Goal: Information Seeking & Learning: Check status

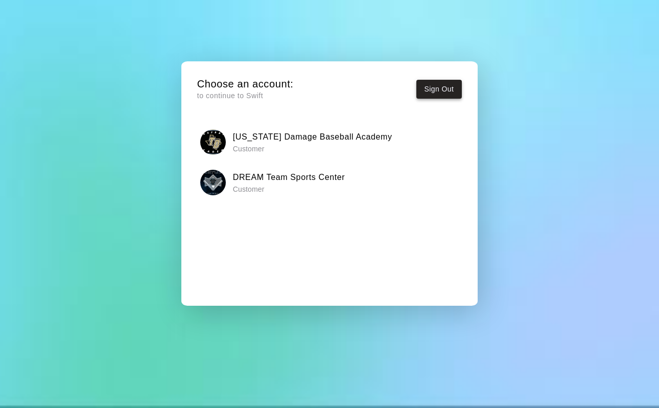
click at [448, 94] on button "Sign Out" at bounding box center [439, 89] width 46 height 19
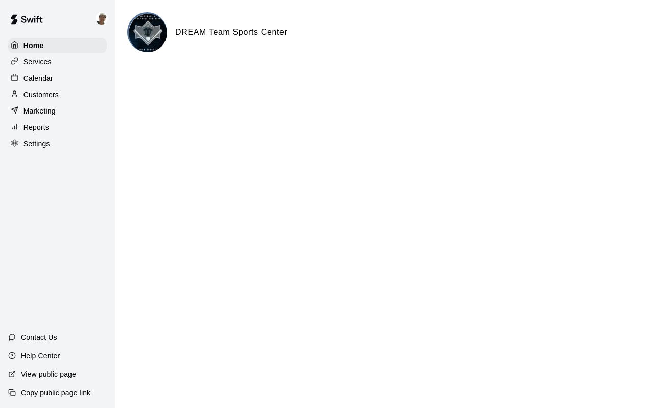
click at [58, 127] on div "Reports" at bounding box center [57, 127] width 99 height 15
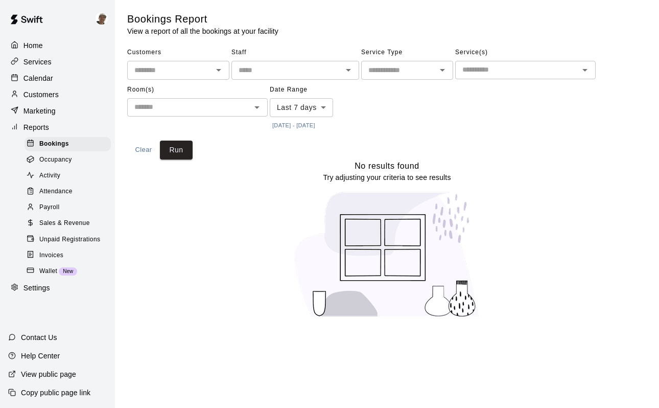
click at [73, 289] on div "Settings" at bounding box center [57, 288] width 99 height 15
select select "**"
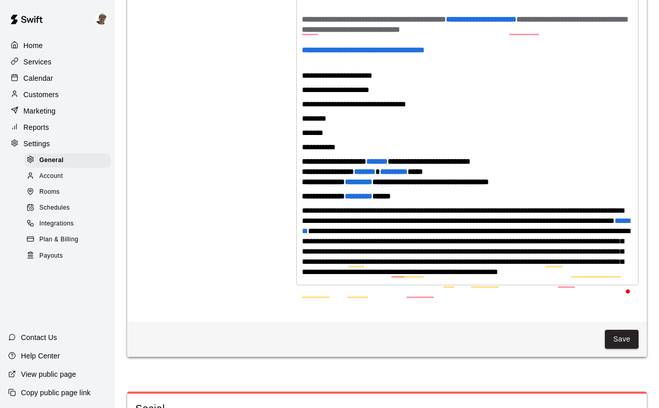
scroll to position [2656, 0]
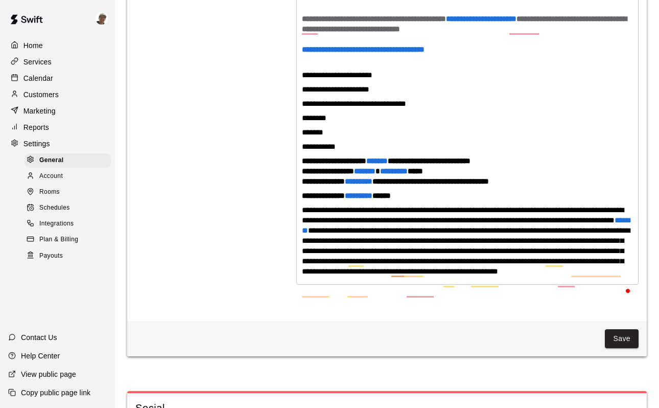
click at [391, 137] on p "*******" at bounding box center [467, 132] width 331 height 10
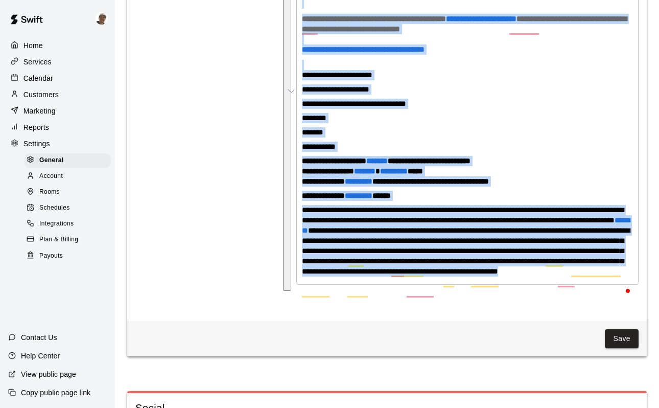
copy div "**********"
click at [478, 123] on p "********" at bounding box center [467, 118] width 331 height 10
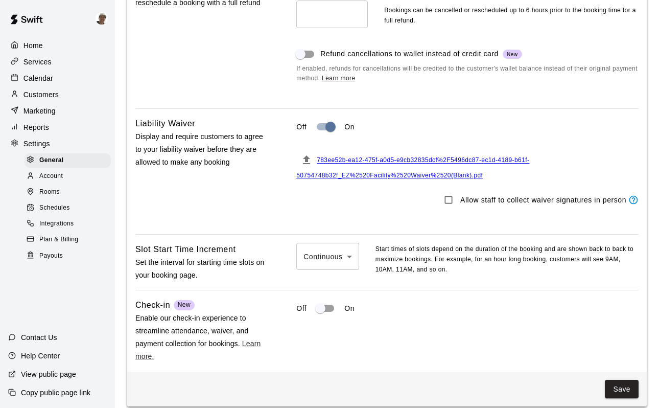
scroll to position [1024, 0]
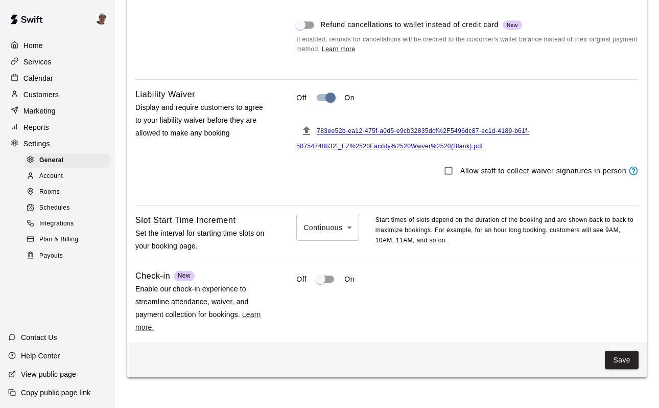
click at [433, 150] on span "783ee52b-ea12-475f-a0d5-e9cb32835dcf%2F5496dc87-ec1d-4189-b61f-50754748b32f_EZ%…" at bounding box center [412, 139] width 233 height 22
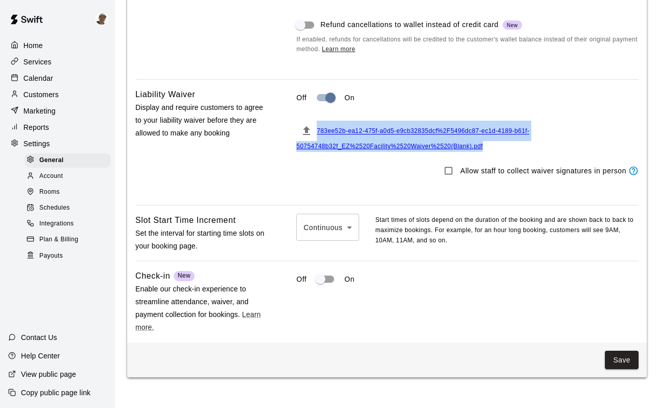
drag, startPoint x: 489, startPoint y: 154, endPoint x: 318, endPoint y: 141, distance: 171.2
click at [318, 141] on div "783ee52b-ea12-475f-a0d5-e9cb32835dcf%2F5496dc87-ec1d-4189-b61f-50754748b32f_EZ%…" at bounding box center [467, 136] width 342 height 31
click at [462, 101] on div "Off On" at bounding box center [467, 97] width 342 height 19
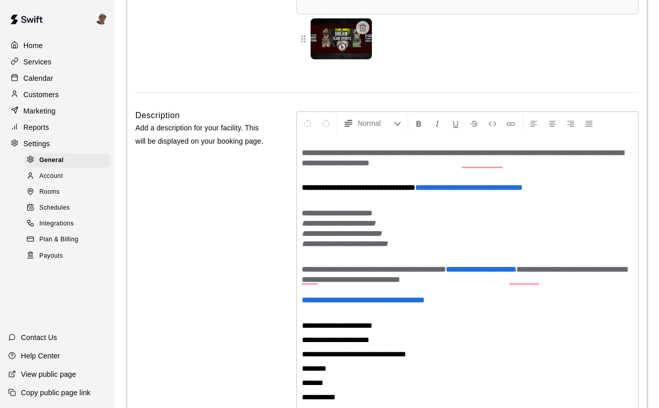
scroll to position [2533, 0]
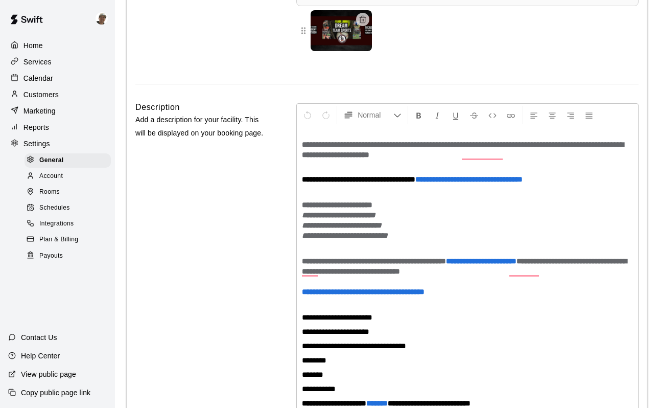
click at [457, 240] on h2 "**********" at bounding box center [467, 215] width 331 height 51
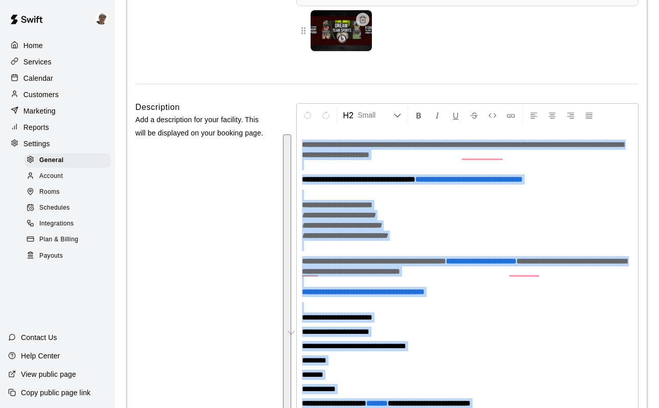
copy div "**********"
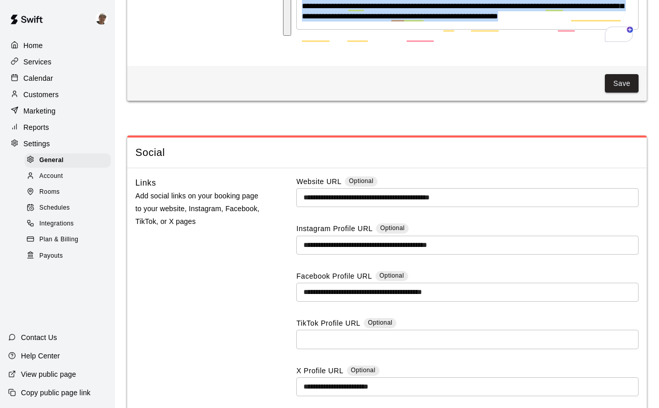
scroll to position [2977, 0]
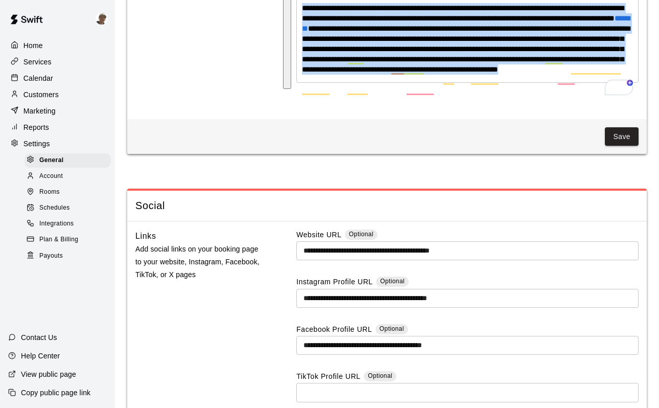
click at [66, 175] on div "Account" at bounding box center [68, 176] width 86 height 14
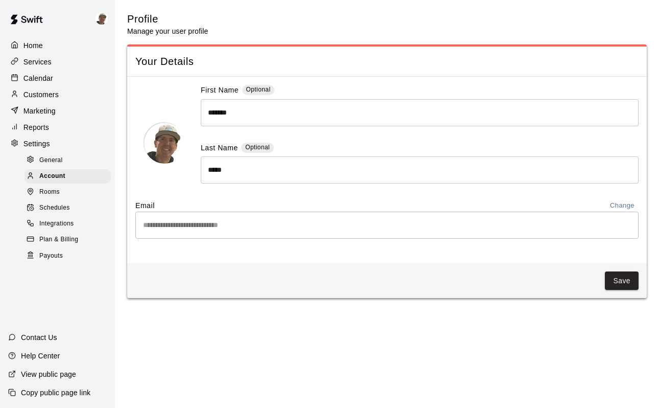
click at [63, 190] on div "Rooms" at bounding box center [68, 192] width 86 height 14
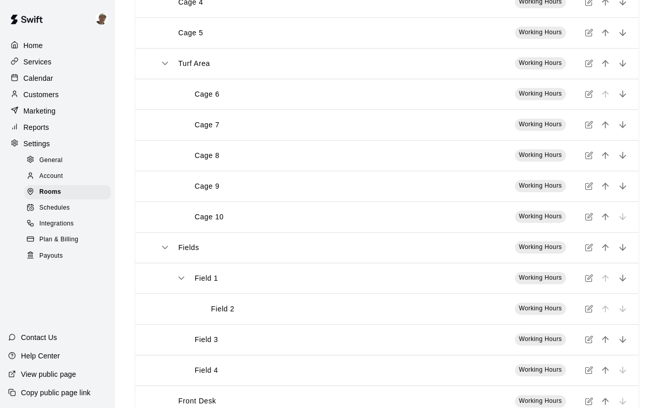
scroll to position [266, 0]
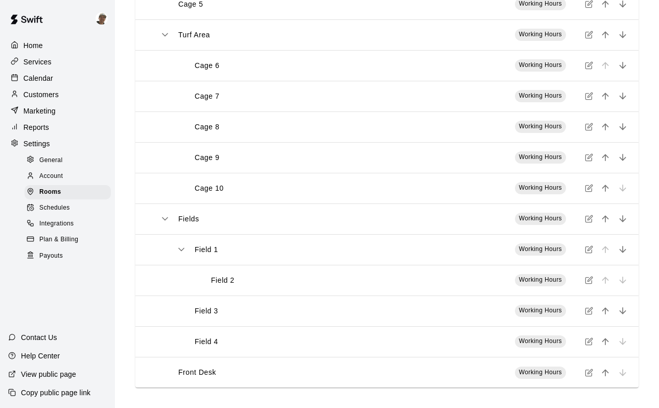
click at [83, 211] on div "Schedules" at bounding box center [68, 208] width 86 height 14
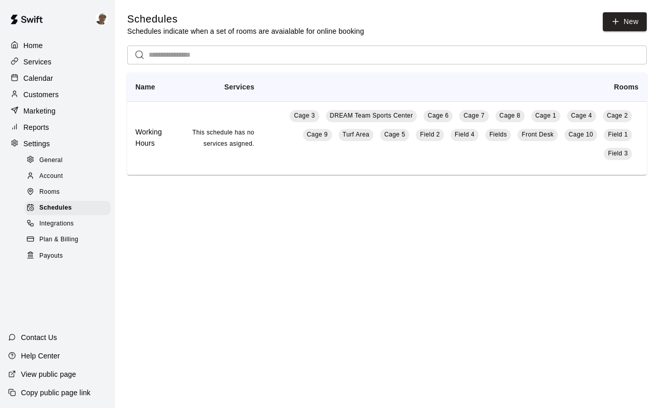
click at [78, 222] on div "Integrations" at bounding box center [68, 224] width 86 height 14
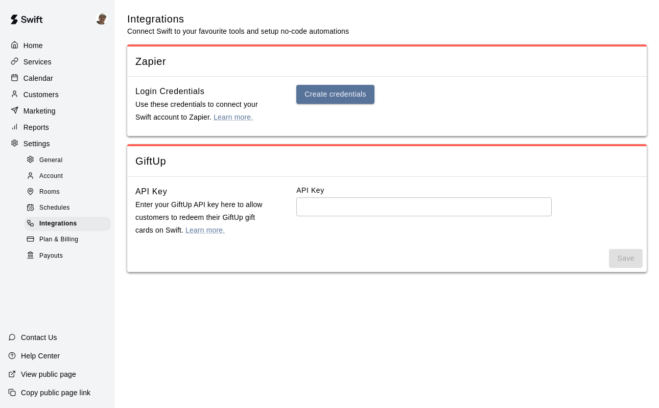
click at [77, 245] on div "Plan & Billing" at bounding box center [68, 240] width 86 height 14
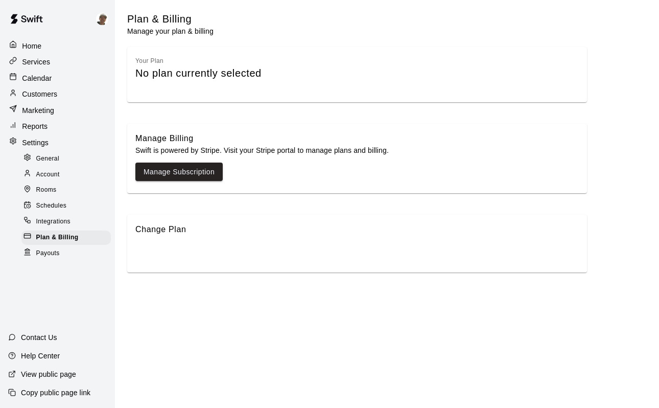
click at [83, 254] on div "Payouts" at bounding box center [65, 253] width 89 height 14
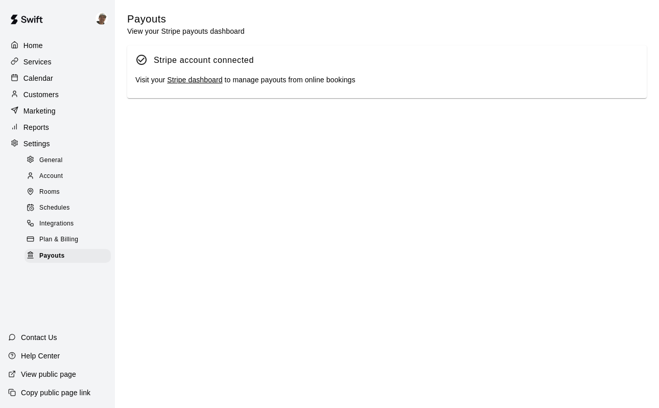
click at [72, 125] on div "Reports" at bounding box center [57, 127] width 99 height 15
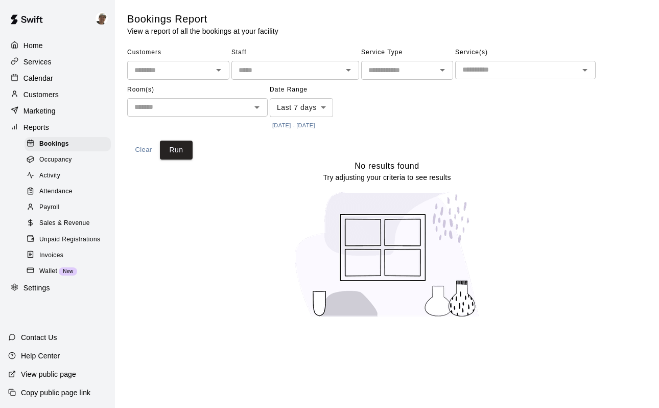
click at [316, 111] on body "Home Services Calendar Customers Marketing Reports Bookings Occupancy Activity …" at bounding box center [329, 165] width 659 height 330
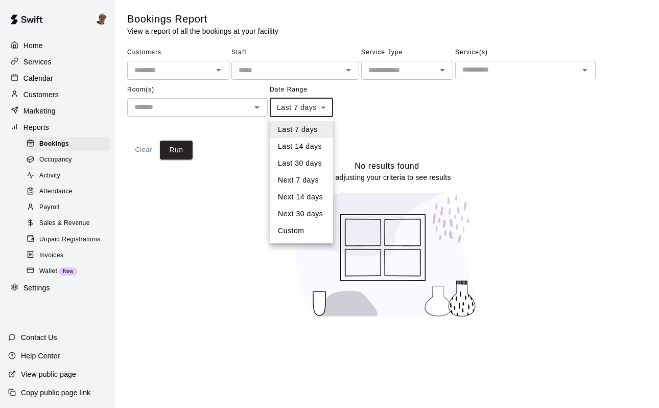
click at [307, 235] on li "Custom" at bounding box center [301, 230] width 63 height 17
type input "******"
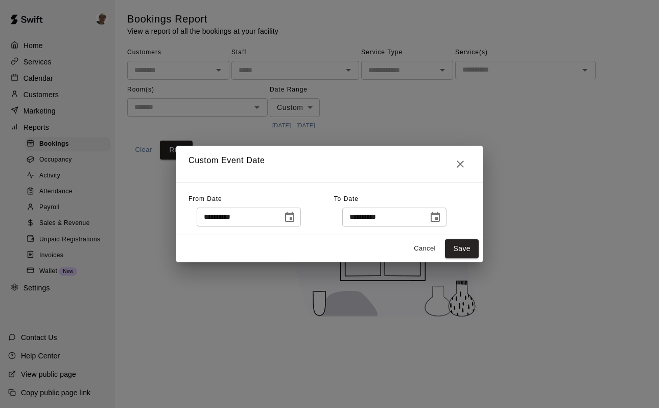
click at [294, 217] on icon "Choose date, selected date is Oct 7, 2025" at bounding box center [290, 217] width 12 height 12
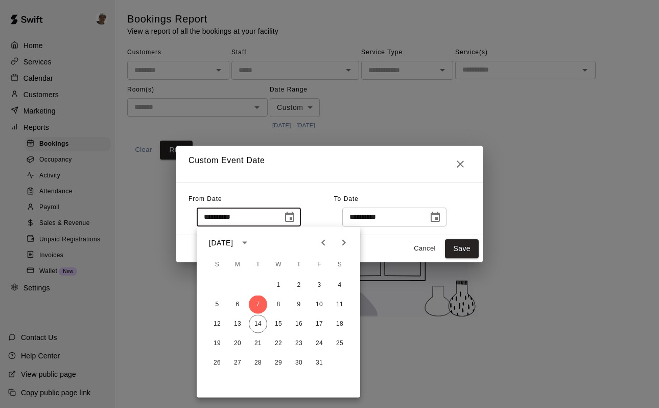
click at [251, 240] on icon "calendar view is open, switch to year view" at bounding box center [245, 243] width 12 height 12
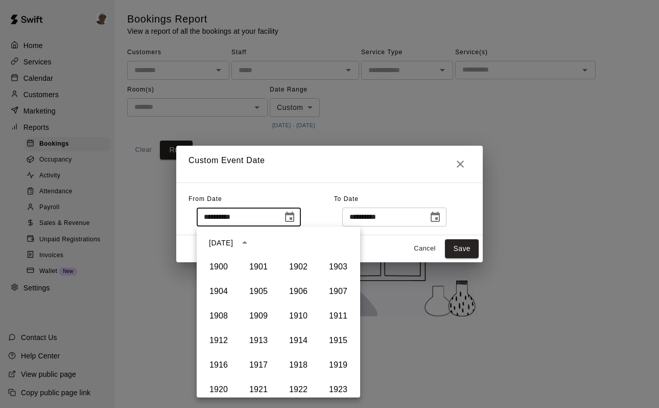
scroll to position [701, 0]
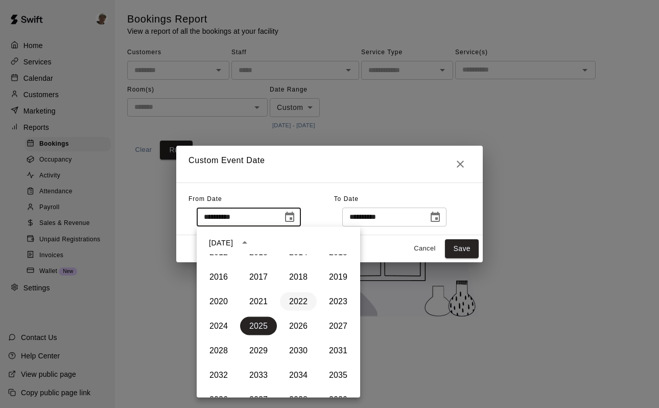
click at [300, 297] on button "2022" at bounding box center [298, 301] width 37 height 18
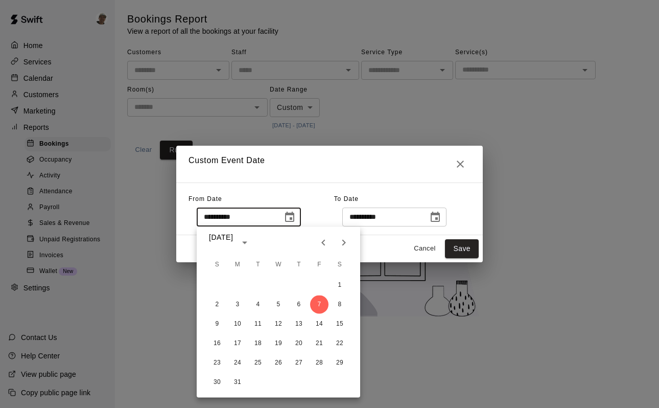
type input "**********"
click at [314, 167] on h2 "Custom Event Date" at bounding box center [329, 164] width 307 height 37
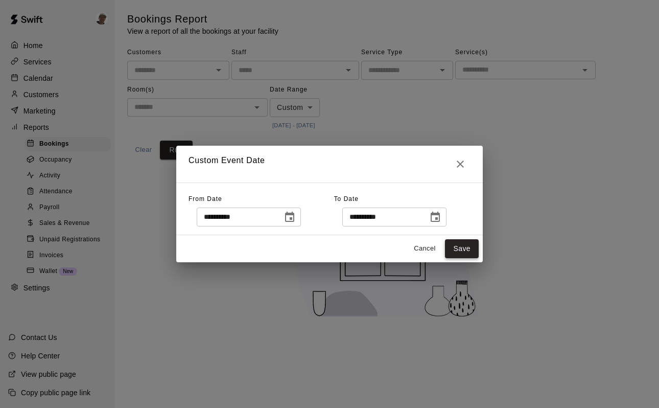
click at [471, 249] on button "Save" at bounding box center [462, 248] width 34 height 19
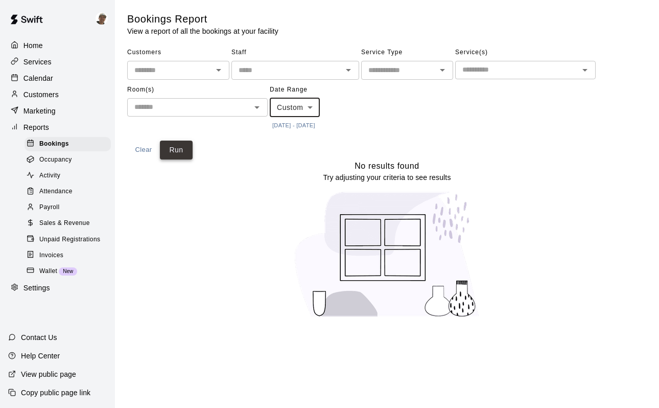
click at [176, 150] on button "Run" at bounding box center [176, 150] width 33 height 19
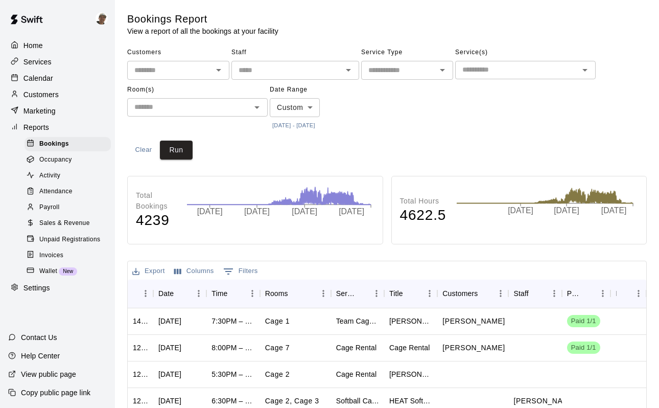
click at [159, 269] on button "Export" at bounding box center [149, 271] width 38 height 16
click at [169, 291] on li "Download as CSV" at bounding box center [169, 291] width 79 height 17
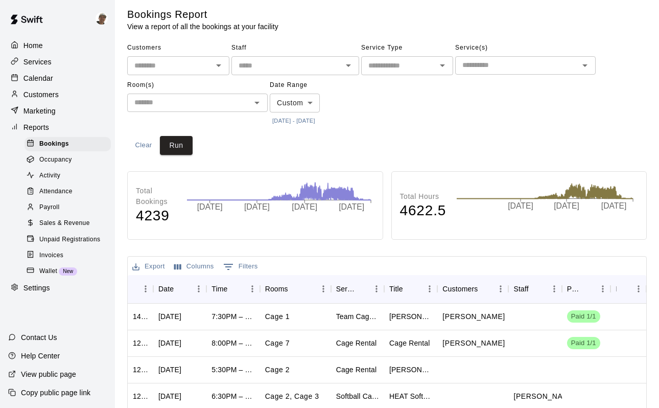
scroll to position [0, 0]
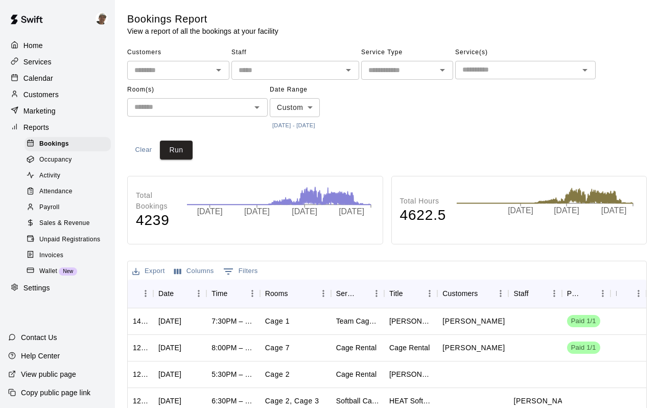
click at [78, 159] on div "Occupancy" at bounding box center [68, 160] width 86 height 14
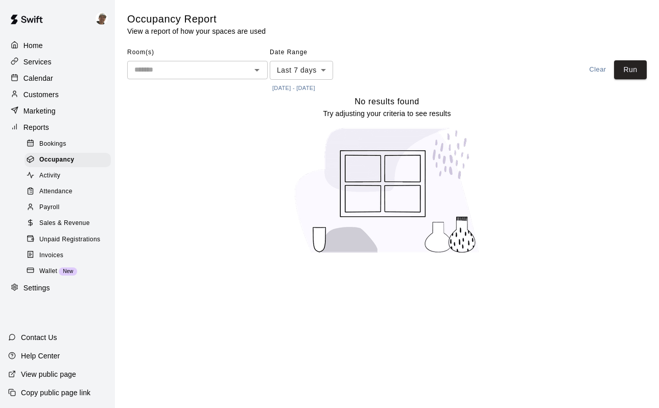
click at [300, 67] on body "Home Services Calendar Customers Marketing Reports Bookings Occupancy Activity …" at bounding box center [329, 133] width 659 height 266
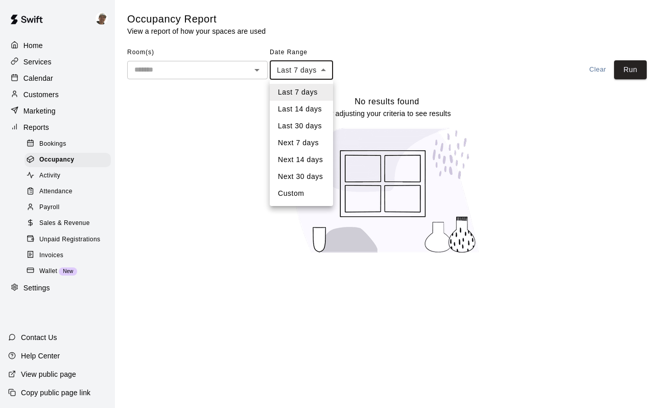
click at [303, 194] on li "Custom" at bounding box center [301, 193] width 63 height 17
type input "******"
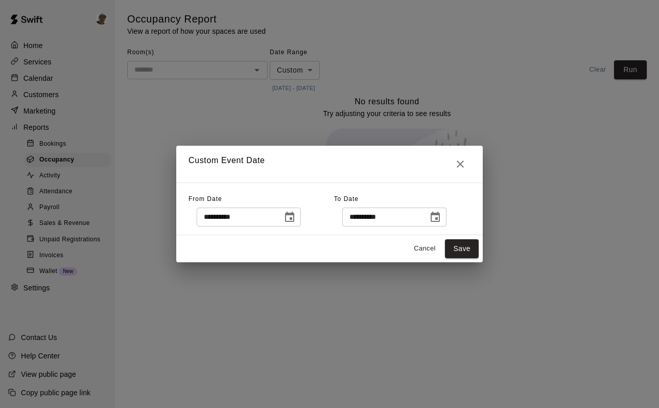
click at [293, 218] on icon "Choose date, selected date is Oct 7, 2025" at bounding box center [289, 217] width 9 height 10
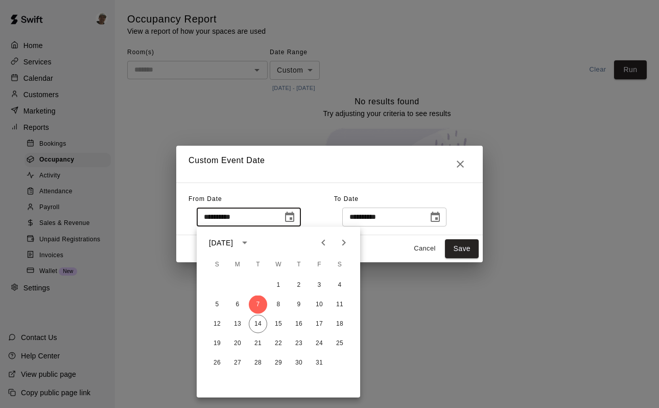
click at [251, 242] on icon "calendar view is open, switch to year view" at bounding box center [245, 243] width 12 height 12
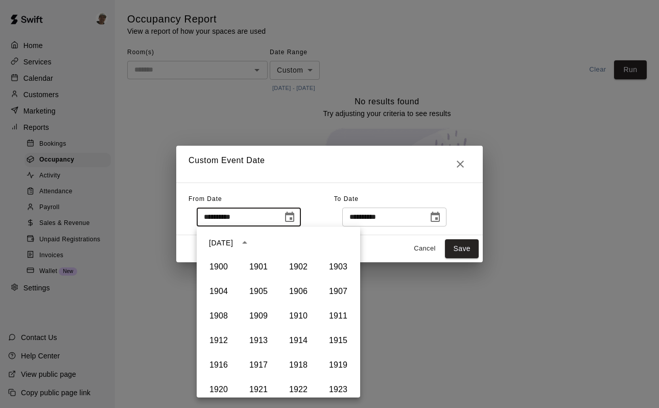
scroll to position [701, 0]
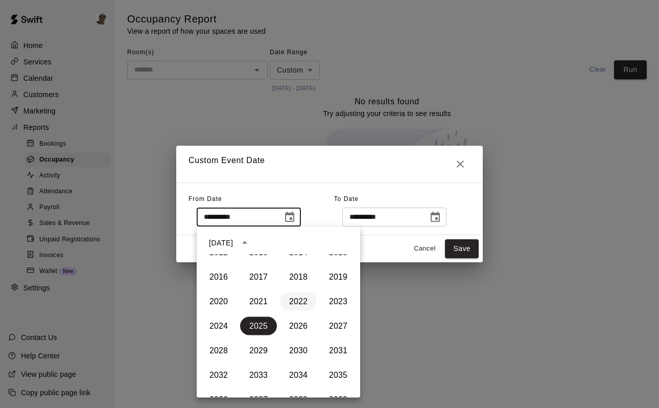
click at [302, 298] on button "2022" at bounding box center [298, 301] width 37 height 18
type input "**********"
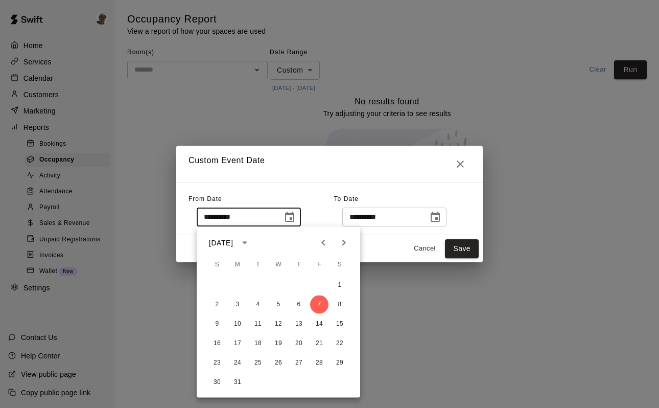
click at [275, 149] on h2 "Custom Event Date" at bounding box center [329, 164] width 307 height 37
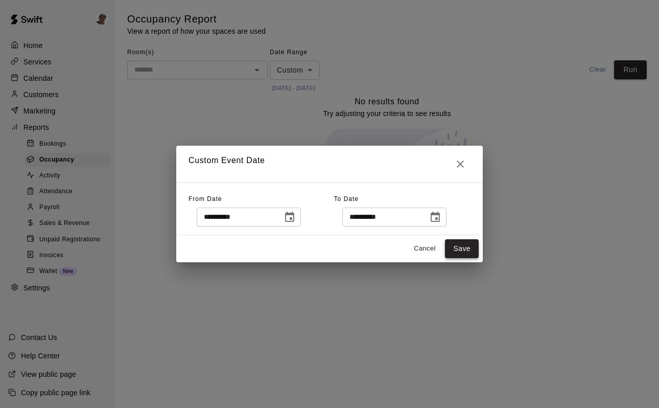
click at [463, 250] on button "Save" at bounding box center [462, 248] width 34 height 19
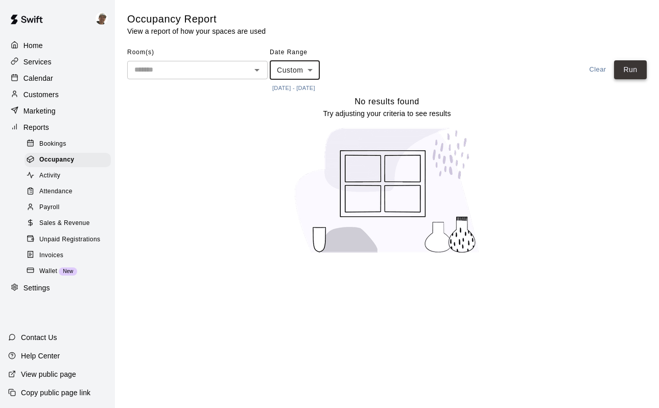
click at [627, 68] on button "Run" at bounding box center [630, 69] width 33 height 19
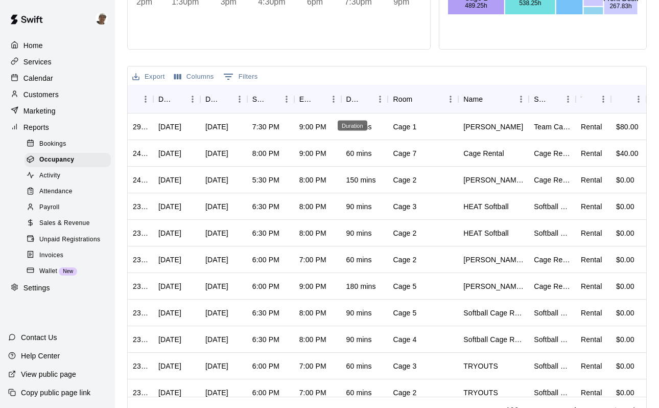
scroll to position [403, 0]
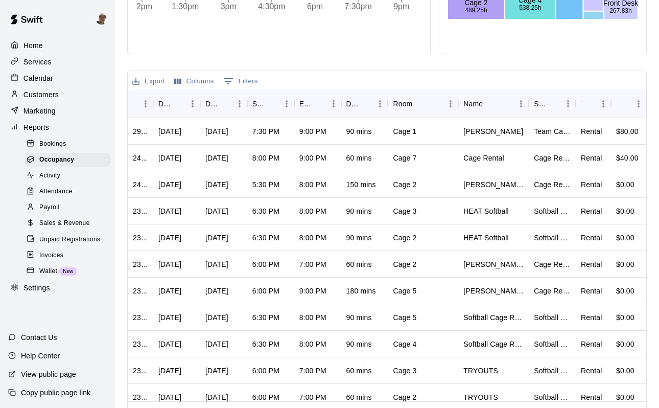
click at [163, 80] on button "Export" at bounding box center [149, 82] width 38 height 16
click at [169, 101] on li "Download as CSV" at bounding box center [169, 102] width 79 height 17
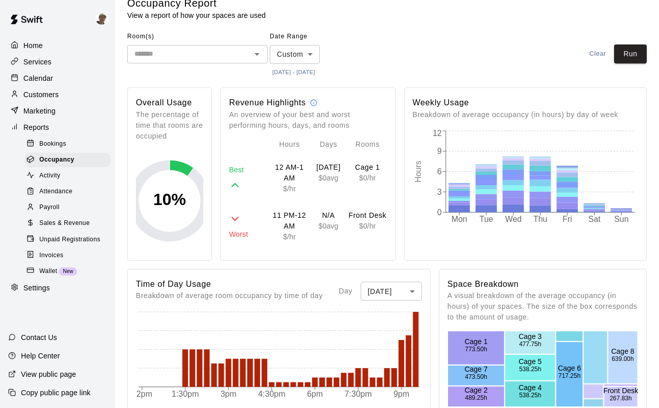
scroll to position [14, 0]
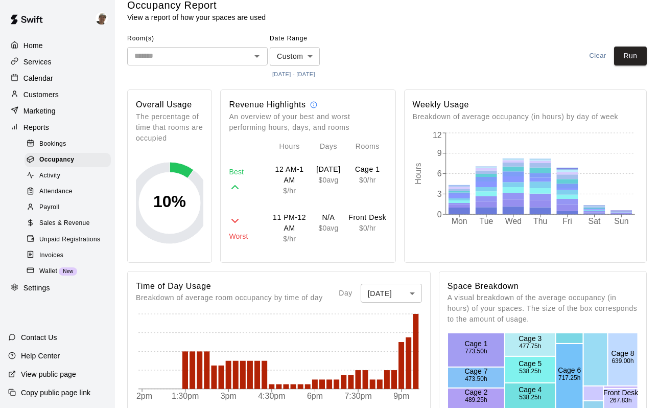
click at [81, 173] on div "Activity" at bounding box center [68, 176] width 86 height 14
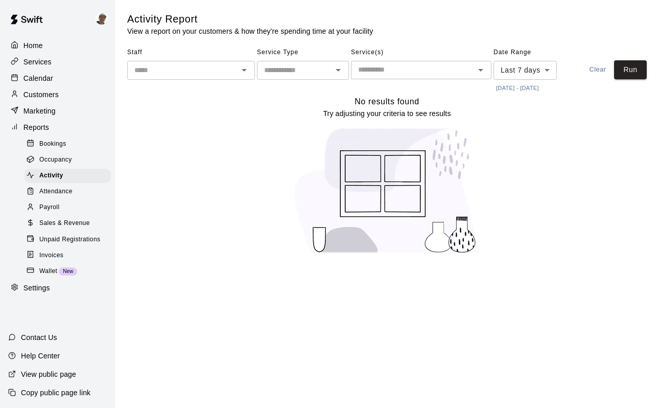
click at [522, 73] on body "Home Services Calendar Customers Marketing Reports Bookings Occupancy Activity …" at bounding box center [329, 133] width 659 height 266
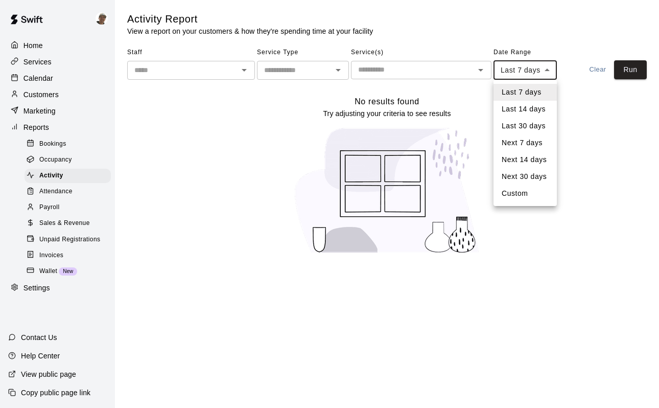
click at [526, 195] on li "Custom" at bounding box center [525, 193] width 63 height 17
type input "******"
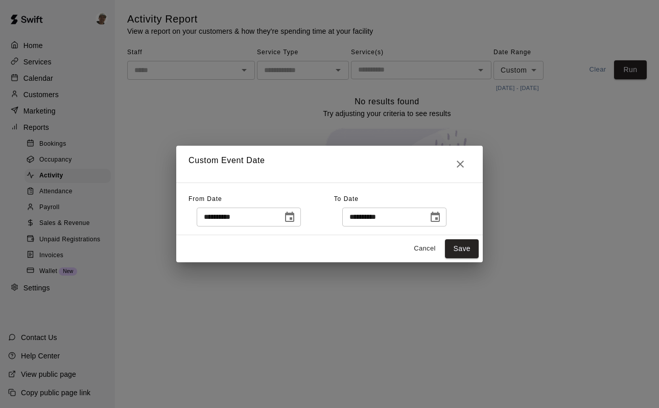
click at [294, 218] on icon "Choose date, selected date is Oct 7, 2025" at bounding box center [289, 217] width 9 height 10
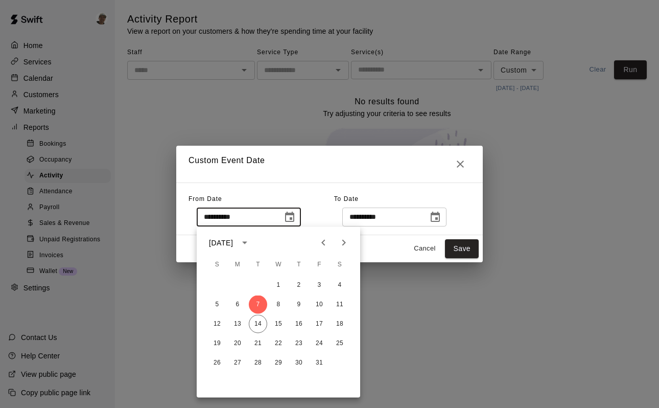
click at [251, 245] on icon "calendar view is open, switch to year view" at bounding box center [245, 243] width 12 height 12
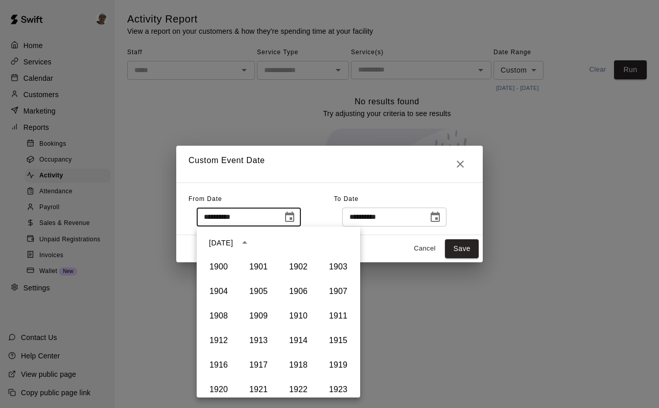
scroll to position [701, 0]
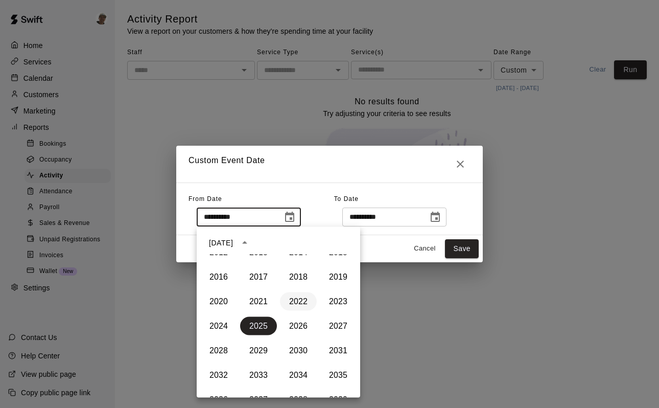
click at [299, 297] on button "2022" at bounding box center [298, 301] width 37 height 18
type input "**********"
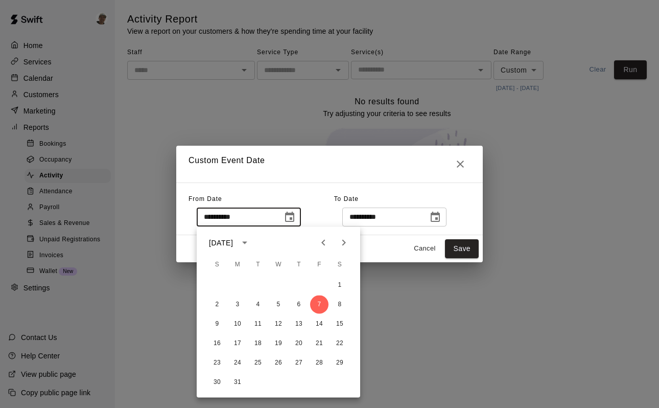
click at [364, 172] on h2 "Custom Event Date" at bounding box center [329, 164] width 307 height 37
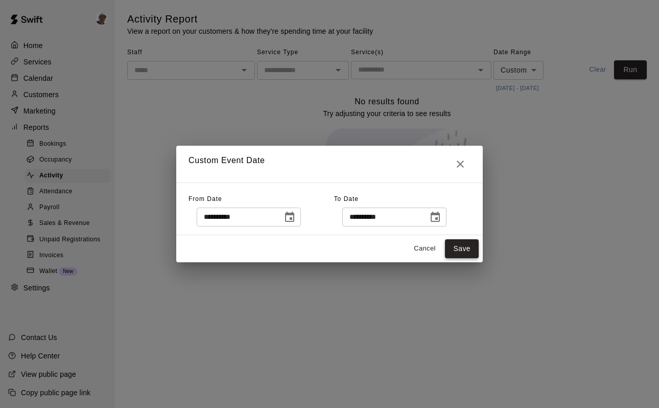
click at [459, 250] on button "Save" at bounding box center [462, 248] width 34 height 19
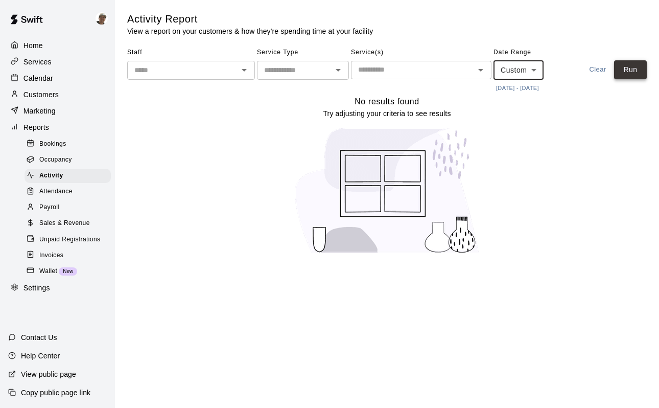
click at [632, 71] on button "Run" at bounding box center [630, 69] width 33 height 19
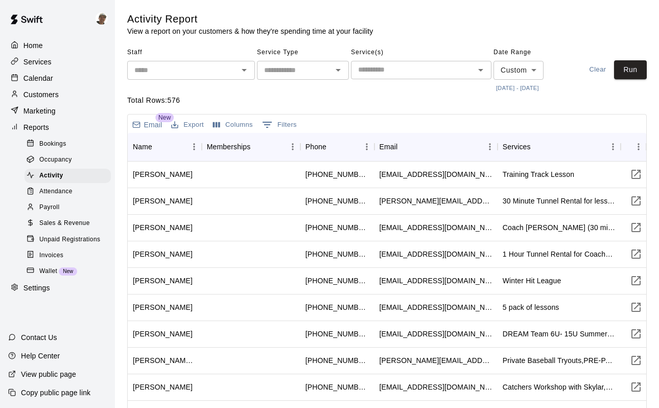
click at [196, 120] on button "Export" at bounding box center [188, 125] width 38 height 16
click at [207, 150] on li "Download as CSV" at bounding box center [208, 145] width 79 height 17
click at [344, 16] on h5 "Activity Report" at bounding box center [250, 19] width 246 height 14
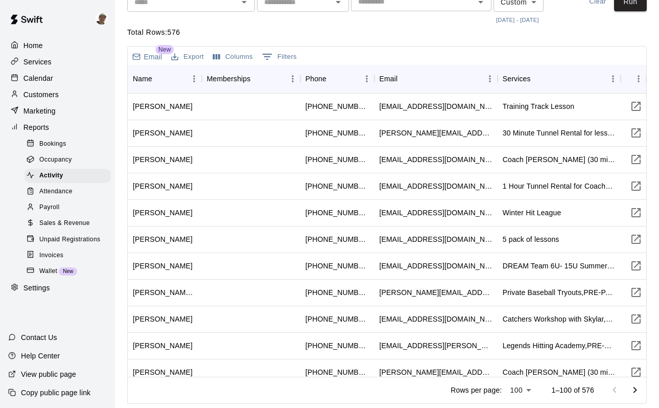
scroll to position [0, 0]
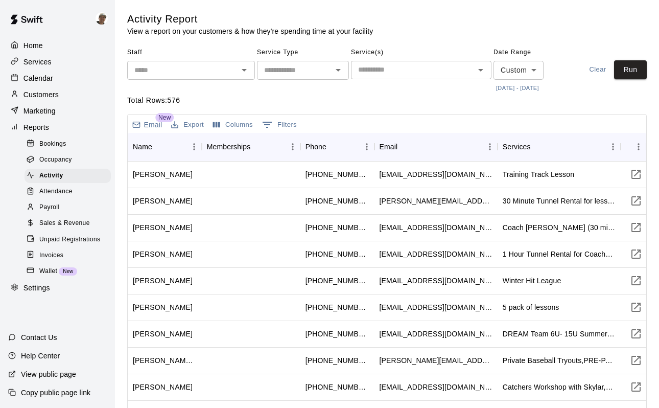
click at [83, 194] on div "Attendance" at bounding box center [68, 191] width 86 height 14
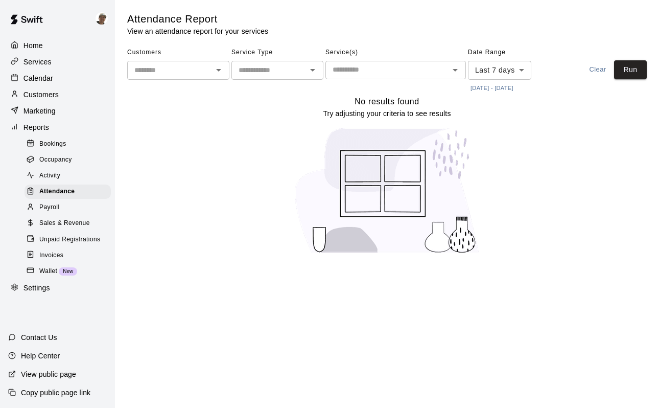
click at [522, 71] on body "Home Services Calendar Customers Marketing Reports Bookings Occupancy Activity …" at bounding box center [329, 133] width 659 height 266
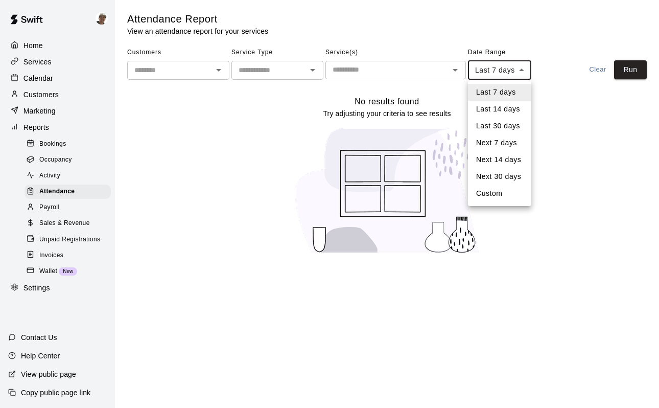
click at [511, 192] on li "Custom" at bounding box center [499, 193] width 63 height 17
type input "******"
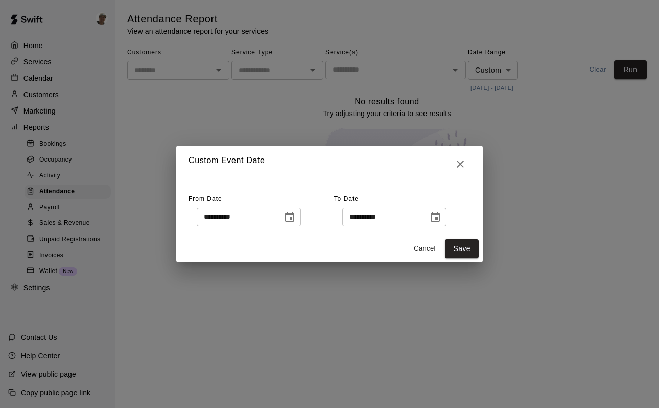
click at [294, 217] on icon "Choose date, selected date is Oct 7, 2025" at bounding box center [290, 217] width 12 height 12
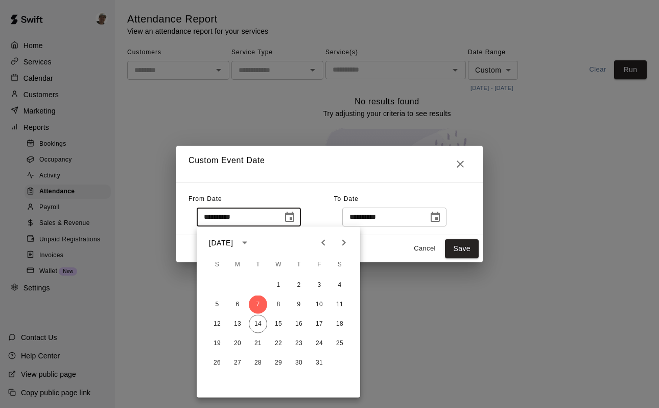
click at [251, 246] on icon "calendar view is open, switch to year view" at bounding box center [245, 243] width 12 height 12
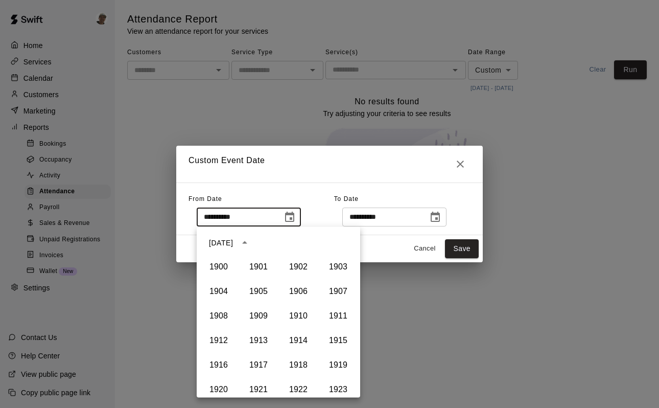
scroll to position [701, 0]
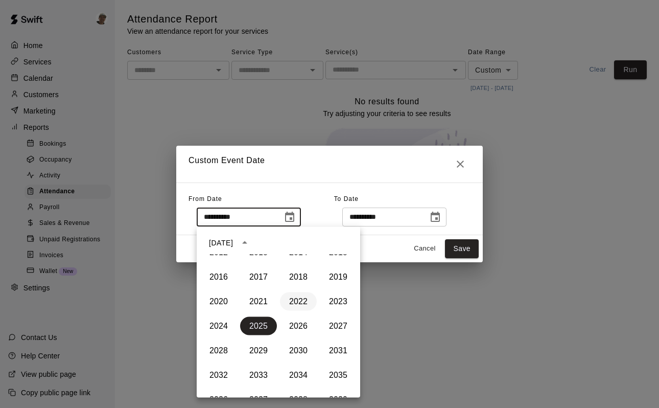
click at [304, 304] on button "2022" at bounding box center [298, 301] width 37 height 18
type input "**********"
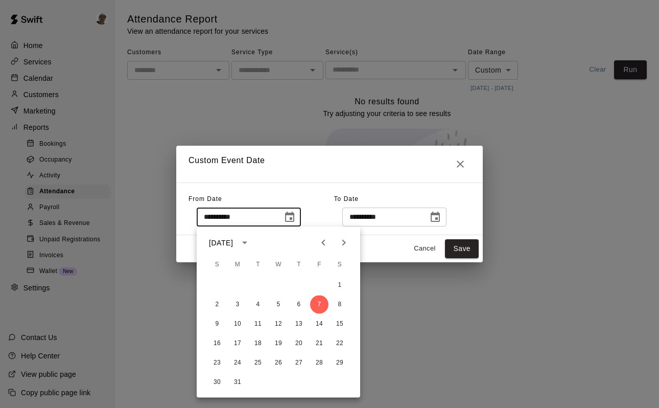
click at [414, 195] on div "**********" at bounding box center [402, 208] width 136 height 35
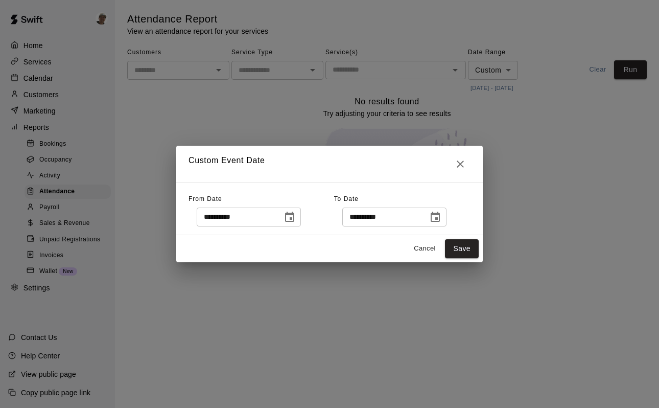
click at [294, 218] on icon "Choose date, selected date is Oct 7, 2022" at bounding box center [289, 217] width 9 height 10
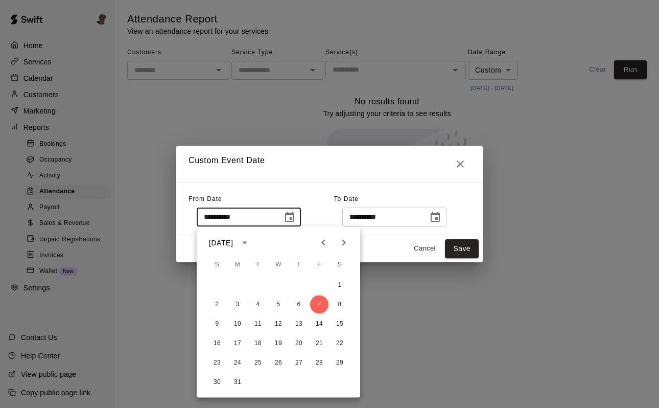
click at [293, 164] on h2 "Custom Event Date" at bounding box center [329, 164] width 307 height 37
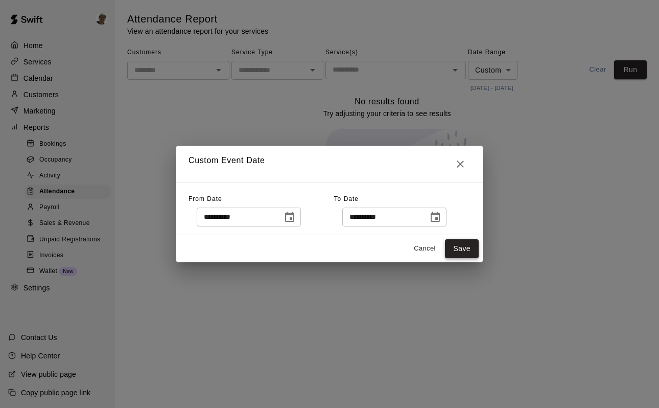
click at [461, 246] on button "Save" at bounding box center [462, 248] width 34 height 19
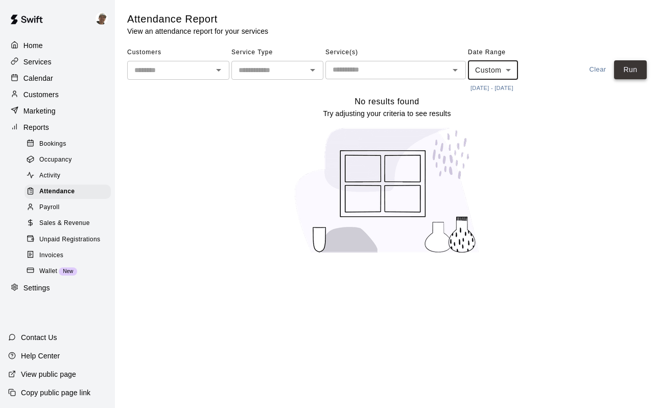
click at [633, 71] on button "Run" at bounding box center [630, 69] width 33 height 19
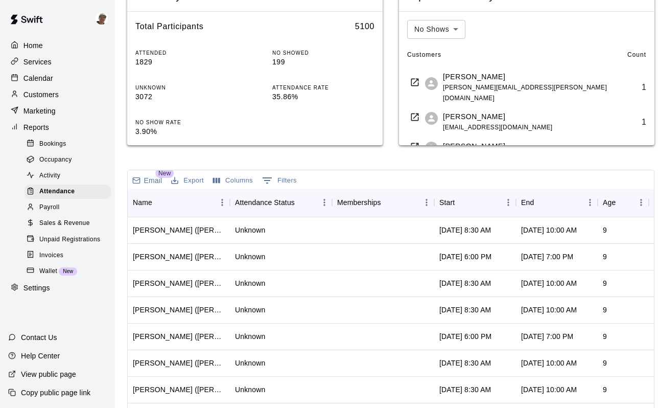
scroll to position [145, 0]
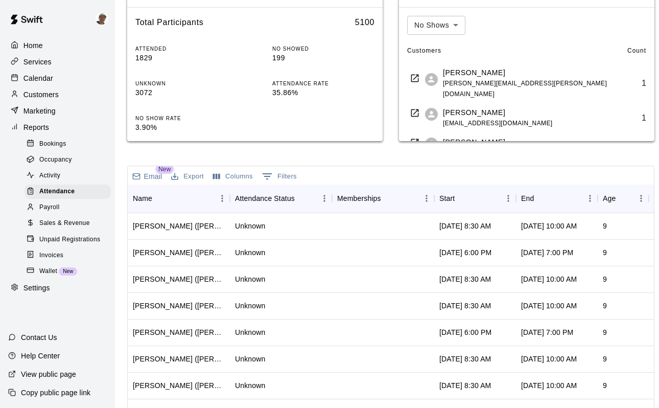
click at [201, 176] on button "Export" at bounding box center [188, 177] width 38 height 16
click at [210, 196] on li "Download as CSV" at bounding box center [208, 197] width 79 height 17
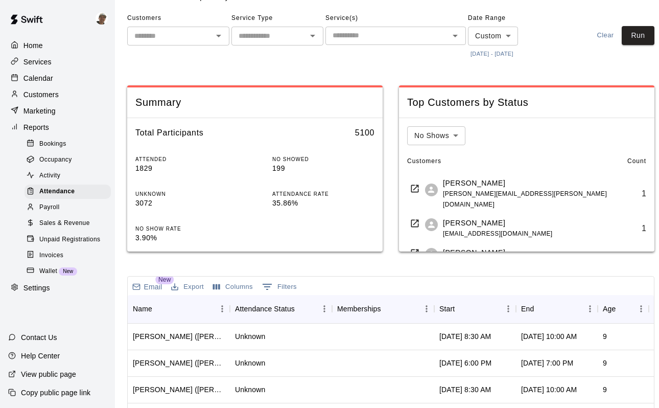
scroll to position [0, 0]
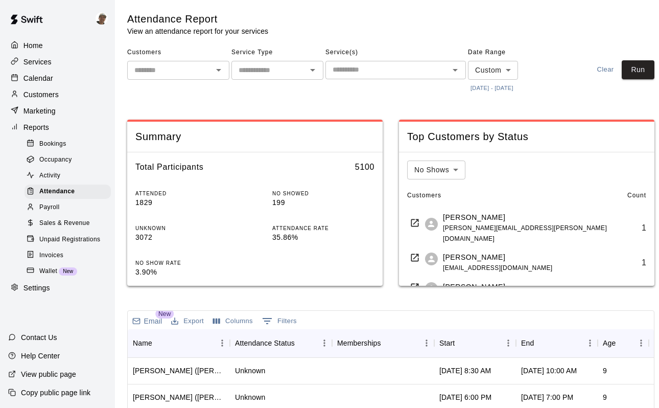
click at [68, 177] on div "Activity" at bounding box center [68, 176] width 86 height 14
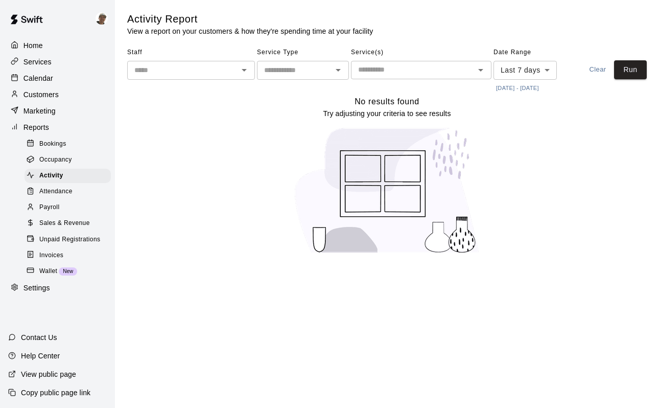
click at [531, 86] on button "[DATE] - [DATE]" at bounding box center [518, 88] width 48 height 14
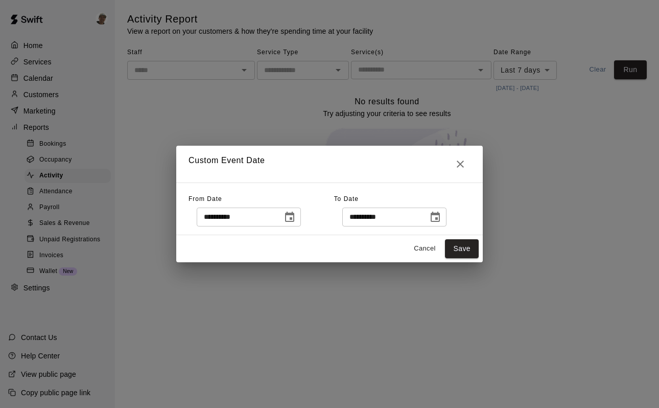
click at [292, 219] on icon "Choose date, selected date is Oct 7, 2025" at bounding box center [290, 217] width 12 height 12
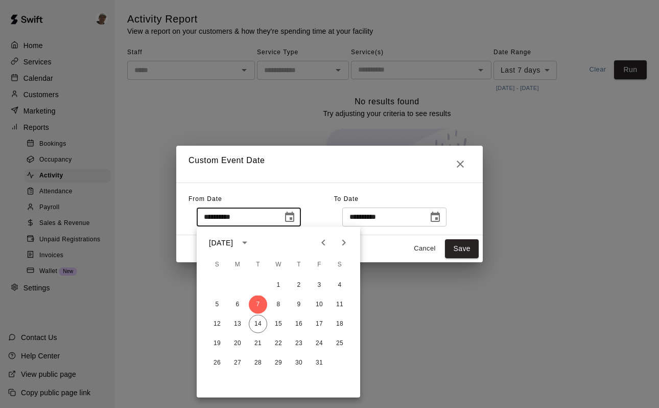
click at [251, 244] on icon "calendar view is open, switch to year view" at bounding box center [245, 243] width 12 height 12
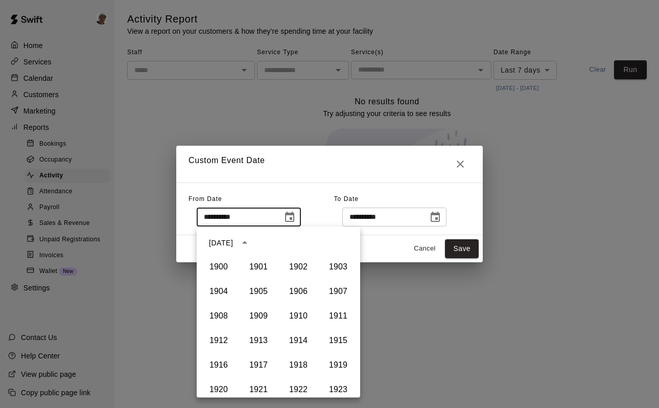
scroll to position [701, 0]
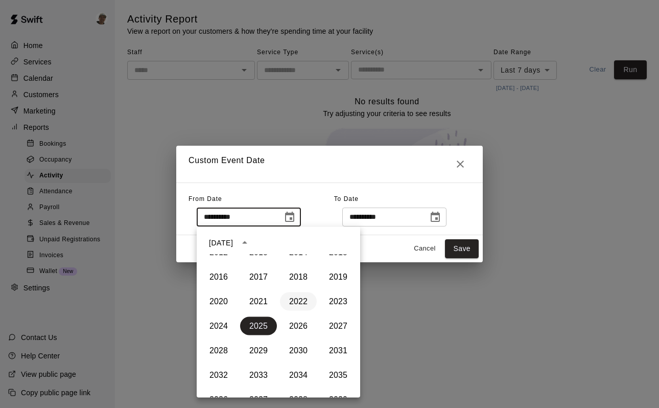
click at [302, 297] on button "2022" at bounding box center [298, 301] width 37 height 18
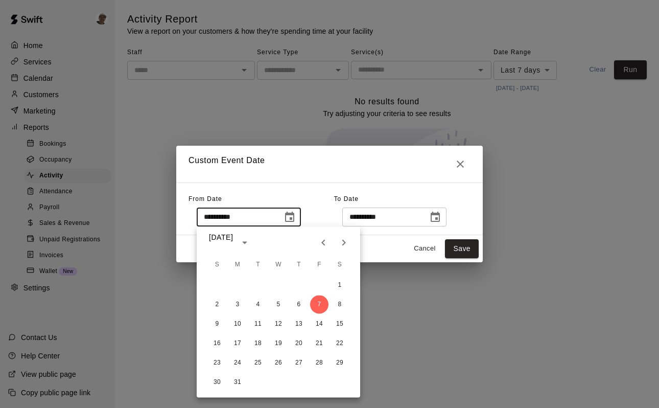
type input "**********"
click at [380, 246] on div "Cancel Save" at bounding box center [329, 248] width 307 height 27
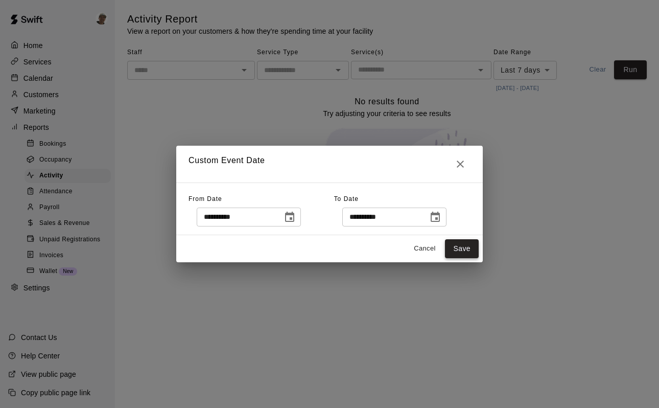
click at [465, 246] on button "Save" at bounding box center [462, 248] width 34 height 19
type input "******"
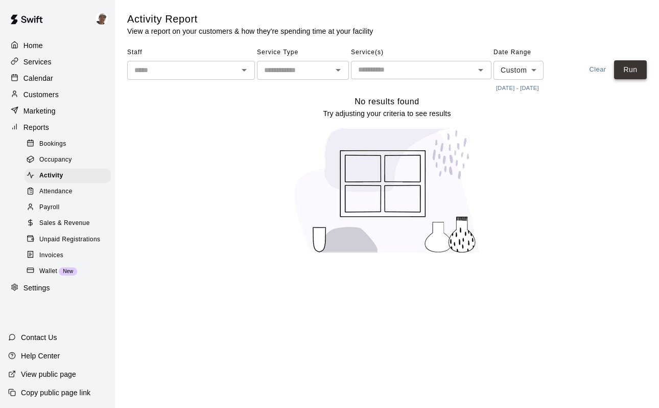
click at [635, 68] on button "Run" at bounding box center [630, 69] width 33 height 19
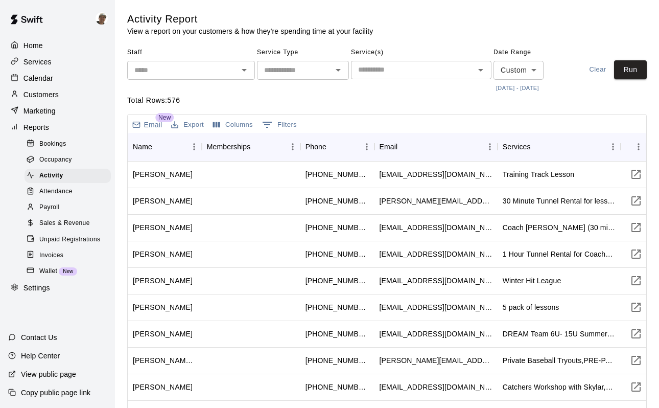
click at [71, 205] on div "Payroll" at bounding box center [68, 207] width 86 height 14
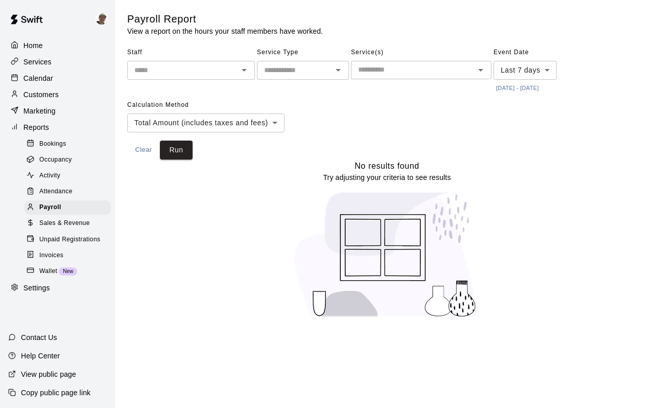
click at [535, 86] on button "[DATE] - [DATE]" at bounding box center [518, 88] width 48 height 14
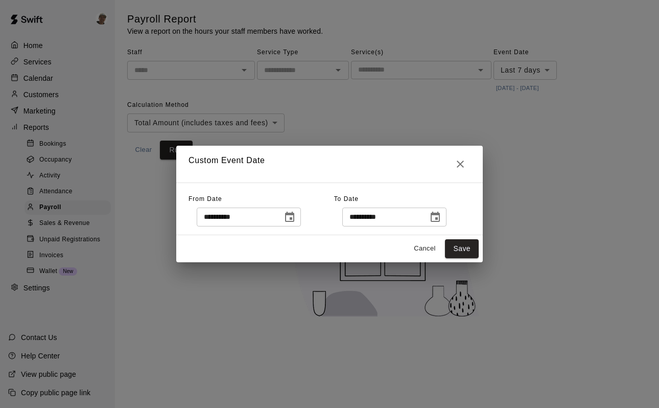
click at [295, 217] on icon "Choose date, selected date is Oct 7, 2025" at bounding box center [290, 217] width 12 height 12
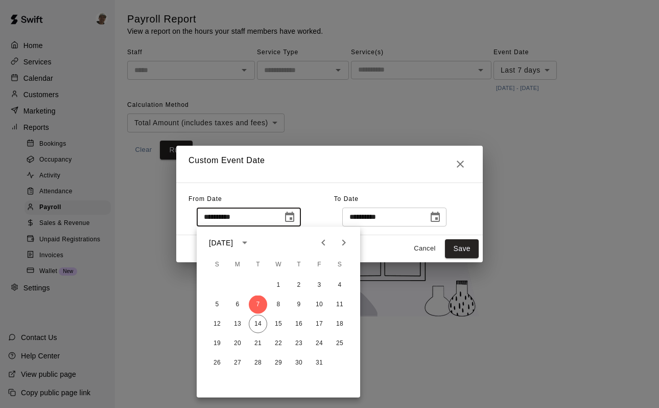
click at [247, 242] on icon "calendar view is open, switch to year view" at bounding box center [244, 243] width 5 height 3
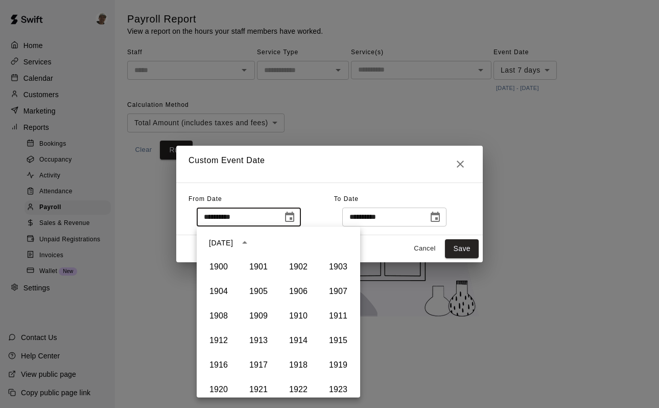
scroll to position [701, 0]
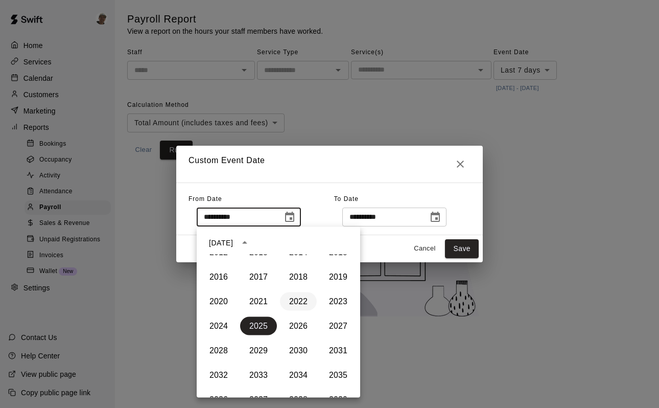
click at [304, 296] on button "2022" at bounding box center [298, 301] width 37 height 18
type input "**********"
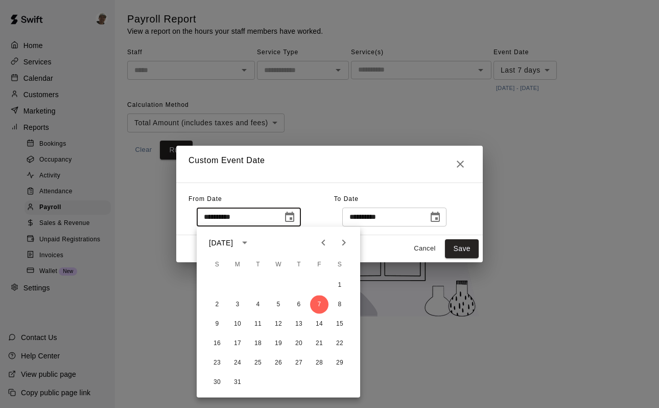
click at [292, 188] on div "**********" at bounding box center [329, 208] width 307 height 53
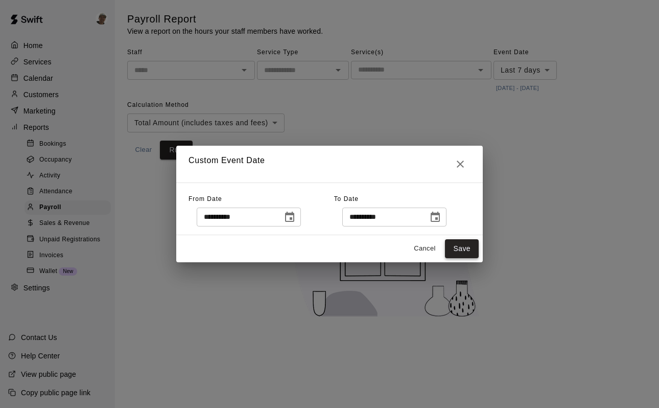
click at [461, 251] on button "Save" at bounding box center [462, 248] width 34 height 19
type input "******"
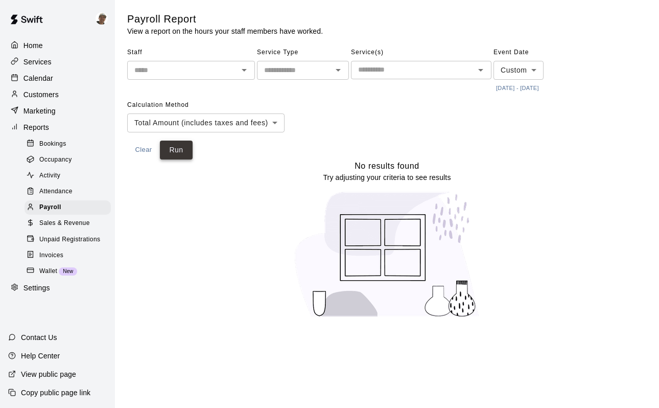
click at [174, 153] on button "Run" at bounding box center [176, 150] width 33 height 19
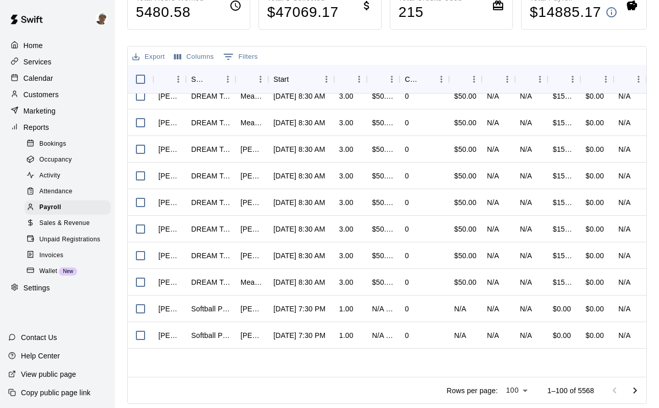
scroll to position [643, 0]
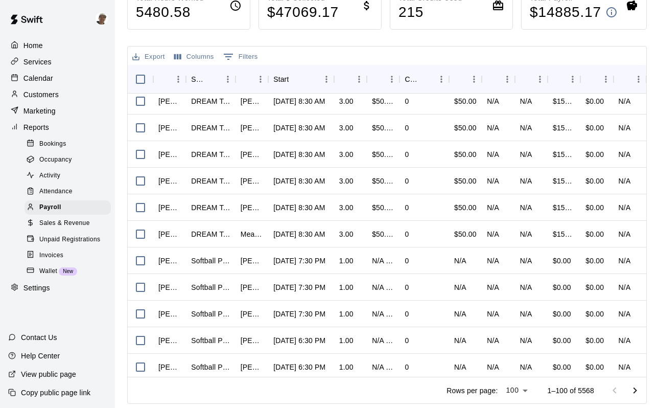
click at [520, 389] on body "Home Services Calendar Customers Marketing Reports Bookings Occupancy Activity …" at bounding box center [329, 107] width 659 height 599
click at [536, 381] on div at bounding box center [329, 204] width 659 height 408
click at [636, 388] on icon "Go to next page" at bounding box center [635, 390] width 12 height 12
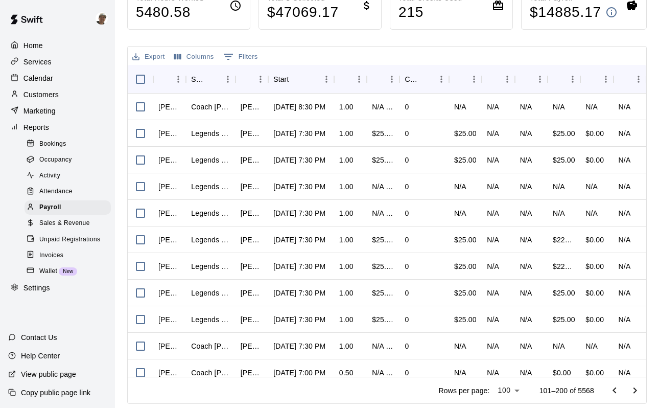
click at [636, 388] on icon "Go to next page" at bounding box center [635, 390] width 12 height 12
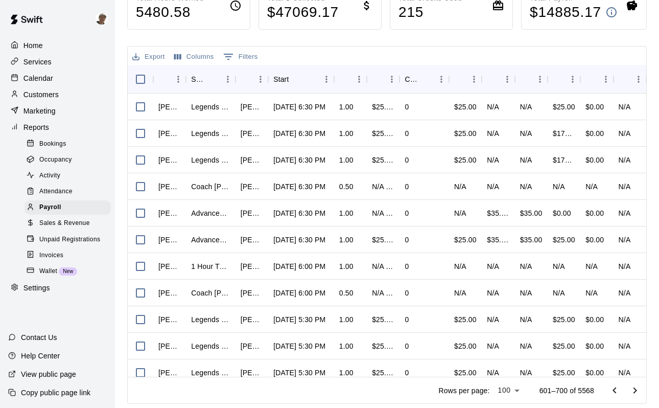
click at [636, 388] on icon "Go to next page" at bounding box center [635, 390] width 12 height 12
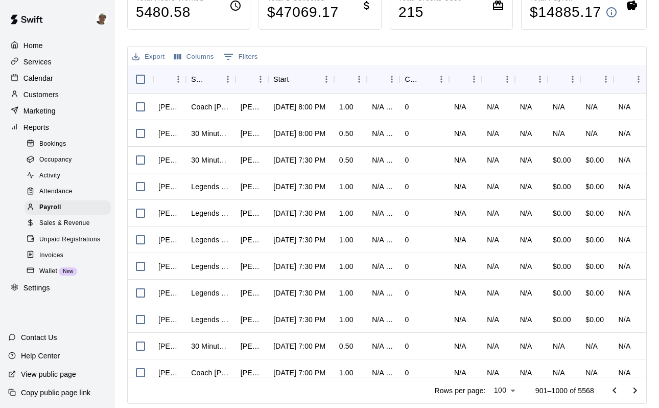
click at [636, 388] on icon "Go to next page" at bounding box center [635, 390] width 12 height 12
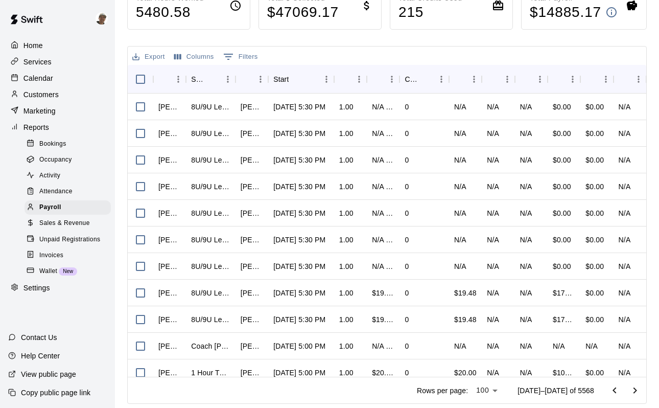
click at [636, 388] on icon "Go to next page" at bounding box center [635, 390] width 12 height 12
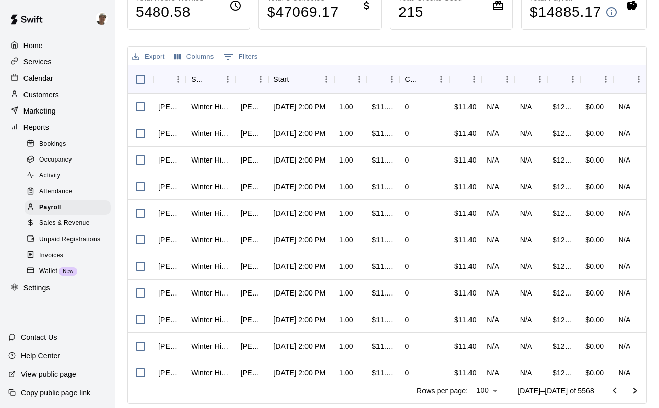
click at [636, 388] on icon "Go to next page" at bounding box center [635, 390] width 12 height 12
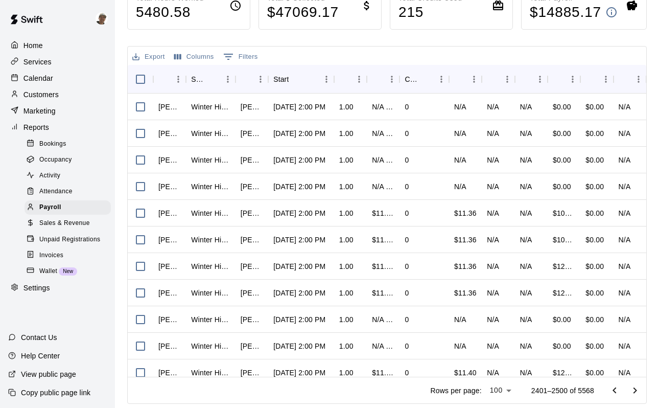
click at [636, 388] on icon "Go to next page" at bounding box center [635, 390] width 12 height 12
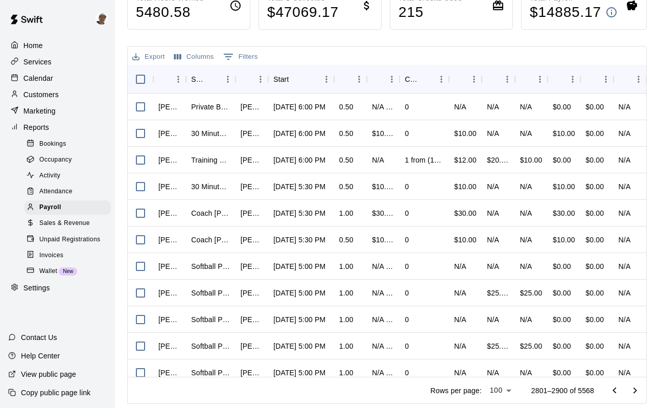
click at [636, 388] on icon "Go to next page" at bounding box center [635, 390] width 12 height 12
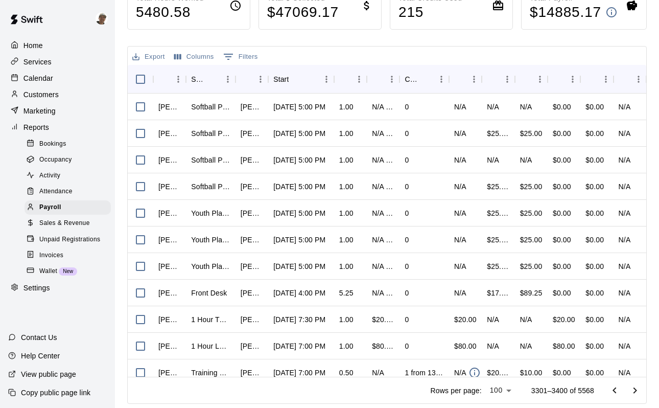
click at [636, 388] on icon "Go to next page" at bounding box center [635, 390] width 12 height 12
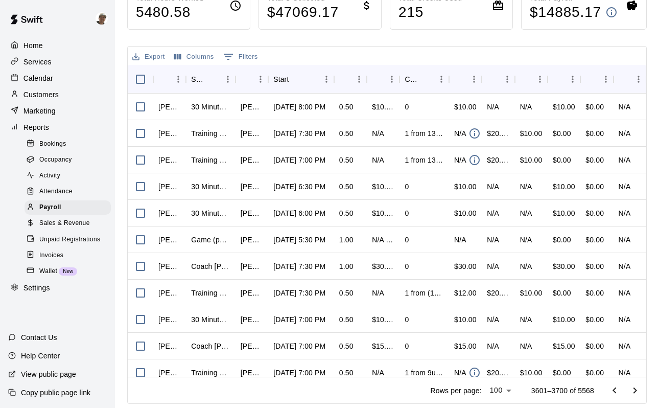
click at [636, 388] on icon "Go to next page" at bounding box center [635, 390] width 12 height 12
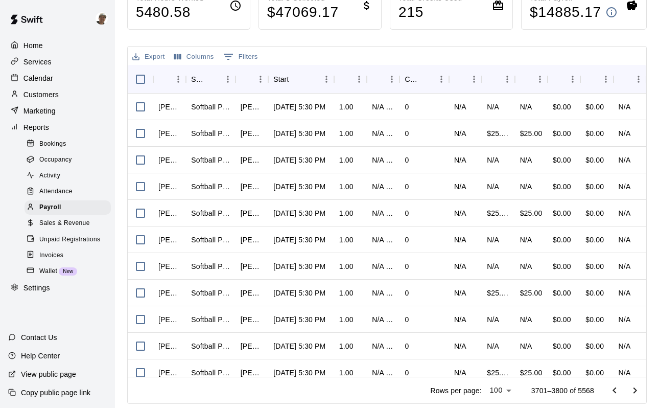
click at [636, 388] on icon "Go to next page" at bounding box center [635, 390] width 12 height 12
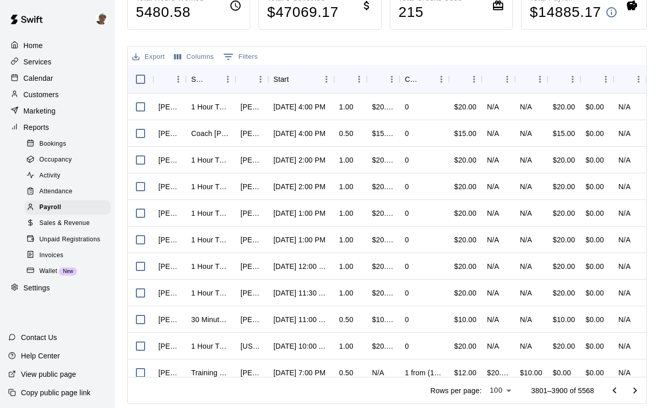
click at [636, 388] on icon "Go to next page" at bounding box center [635, 390] width 12 height 12
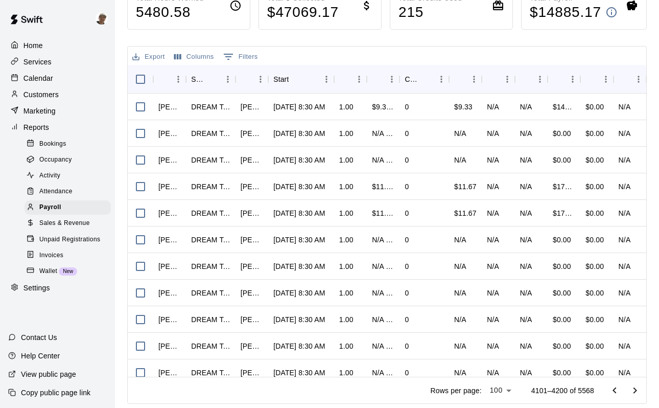
click at [636, 388] on icon "Go to next page" at bounding box center [635, 390] width 12 height 12
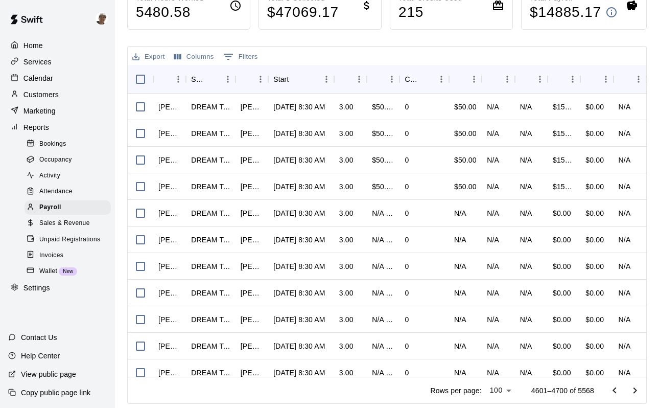
click at [636, 388] on icon "Go to next page" at bounding box center [635, 390] width 12 height 12
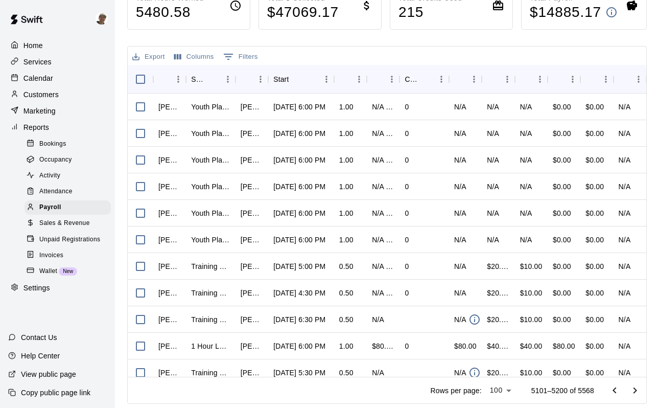
click at [636, 388] on icon "Go to next page" at bounding box center [635, 390] width 12 height 12
click at [636, 388] on div at bounding box center [625, 390] width 41 height 20
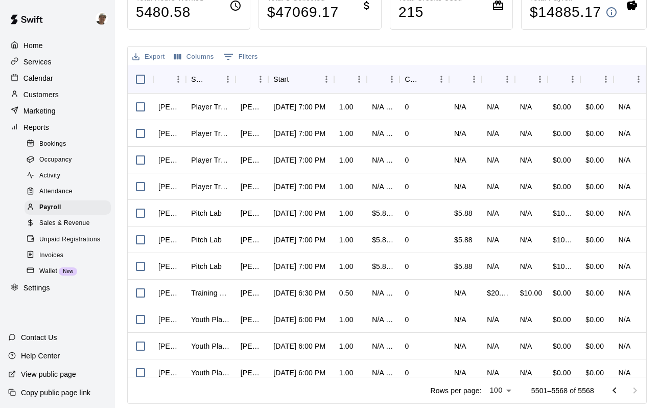
click at [636, 388] on div at bounding box center [625, 390] width 41 height 20
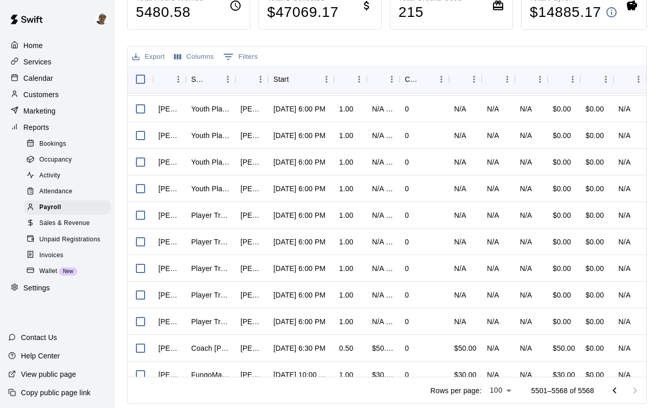
scroll to position [1524, 0]
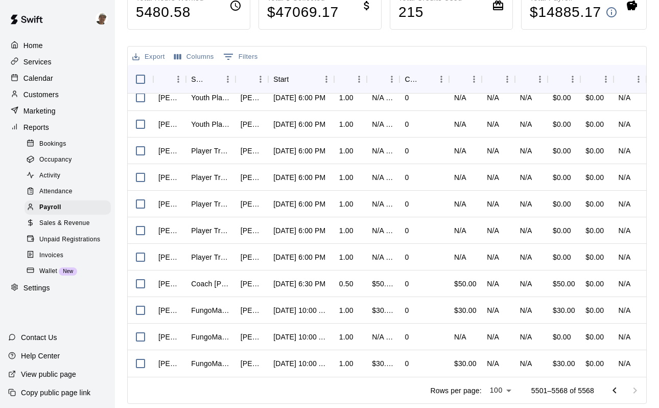
click at [153, 57] on button "Export" at bounding box center [149, 57] width 38 height 16
click at [167, 78] on li "Download as CSV" at bounding box center [169, 77] width 79 height 17
click at [615, 391] on icon "Go to previous page" at bounding box center [615, 390] width 4 height 6
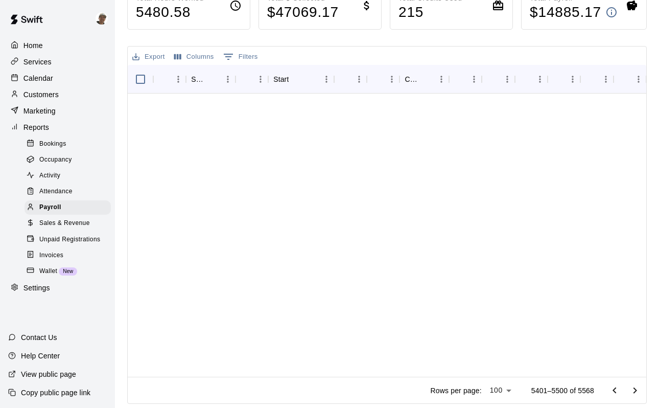
scroll to position [0, 0]
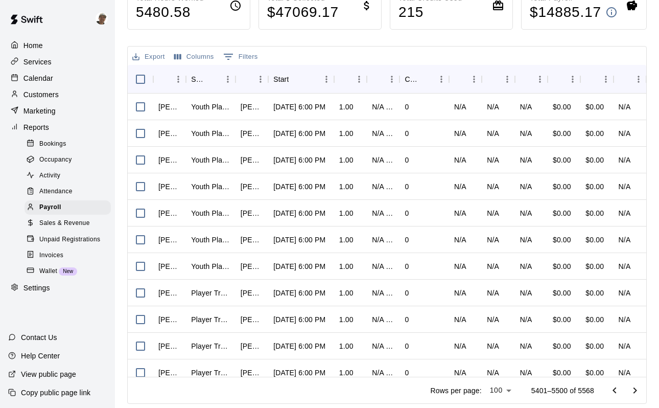
click at [615, 391] on icon "Go to previous page" at bounding box center [615, 390] width 4 height 6
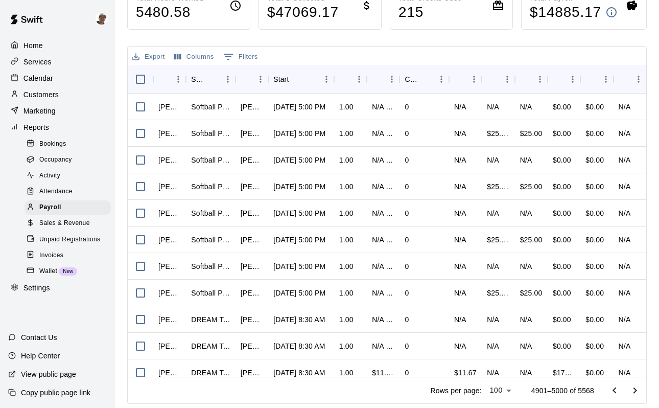
click at [615, 391] on icon "Go to previous page" at bounding box center [615, 390] width 4 height 6
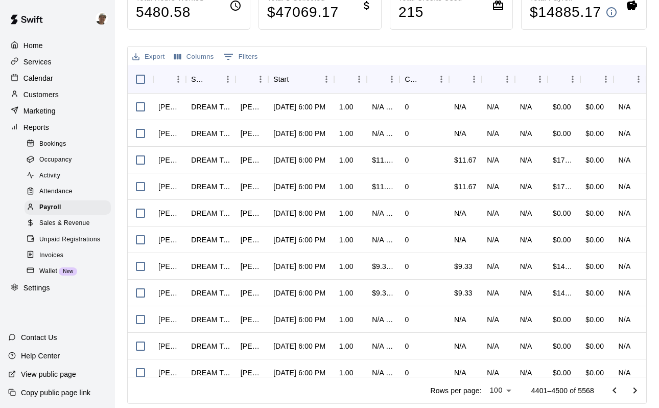
click at [615, 391] on icon "Go to previous page" at bounding box center [615, 390] width 4 height 6
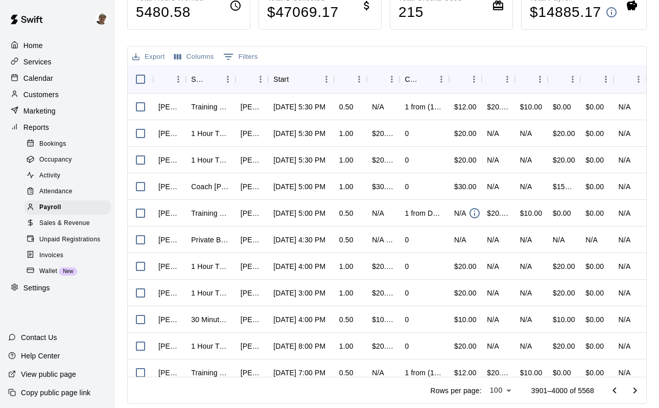
click at [615, 391] on icon "Go to previous page" at bounding box center [615, 390] width 4 height 6
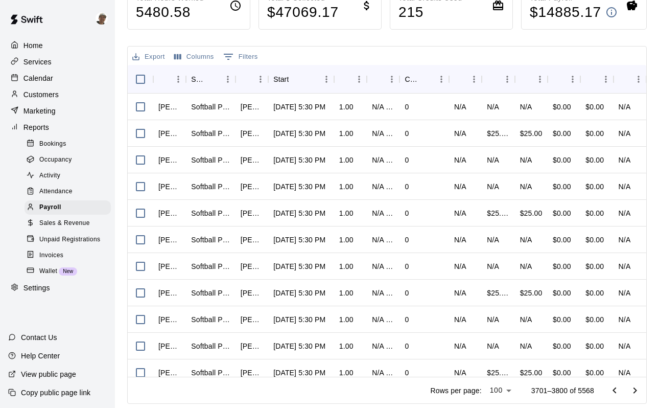
click at [615, 391] on icon "Go to previous page" at bounding box center [615, 390] width 4 height 6
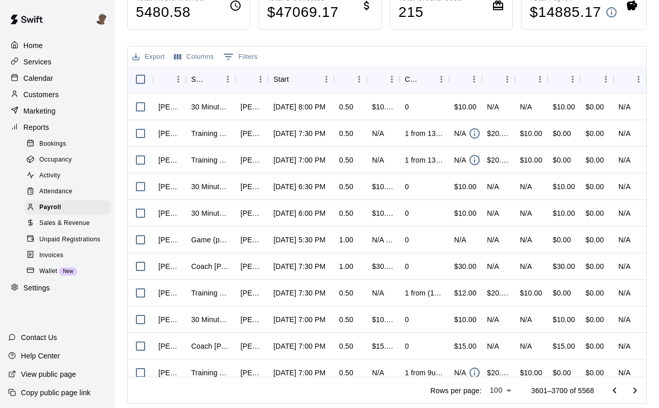
click at [615, 391] on icon "Go to previous page" at bounding box center [615, 390] width 4 height 6
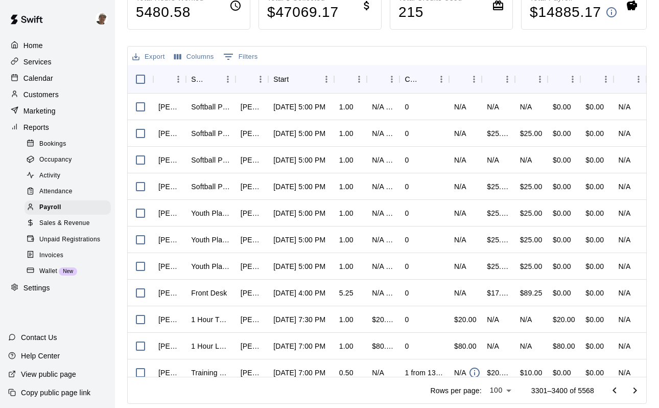
click at [615, 391] on icon "Go to previous page" at bounding box center [615, 390] width 4 height 6
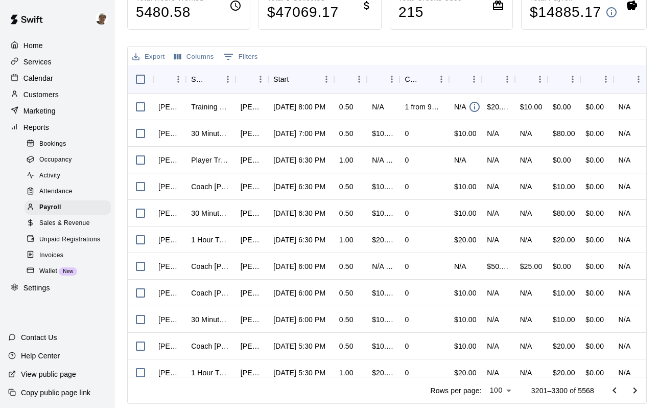
click at [615, 391] on icon "Go to previous page" at bounding box center [615, 390] width 4 height 6
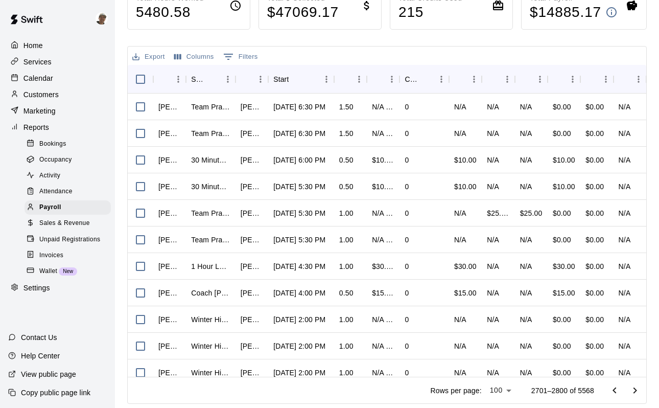
click at [615, 391] on icon "Go to previous page" at bounding box center [615, 390] width 4 height 6
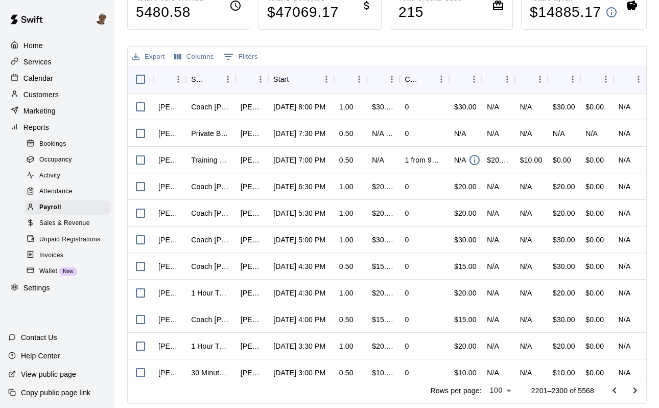
click at [615, 391] on icon "Go to previous page" at bounding box center [615, 390] width 4 height 6
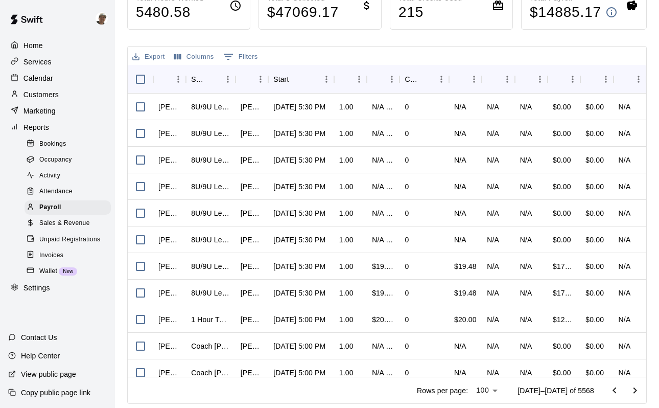
click at [615, 391] on icon "Go to previous page" at bounding box center [615, 390] width 4 height 6
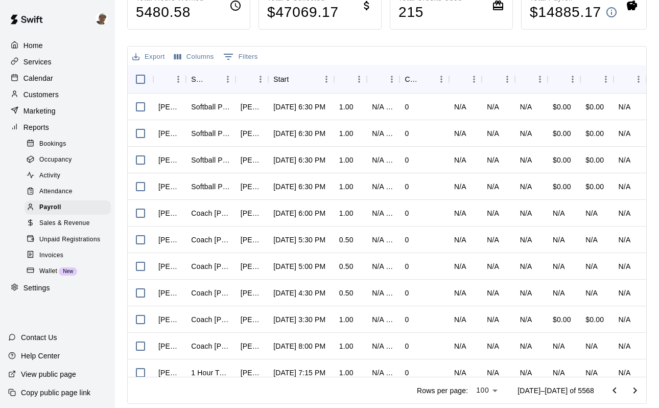
click at [615, 391] on icon "Go to previous page" at bounding box center [615, 390] width 4 height 6
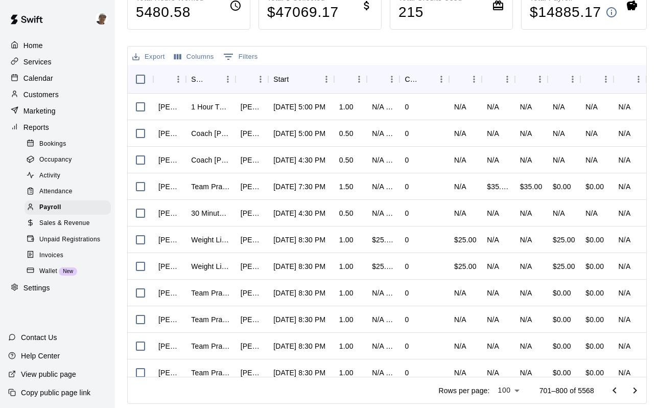
click at [615, 391] on icon "Go to previous page" at bounding box center [615, 390] width 4 height 6
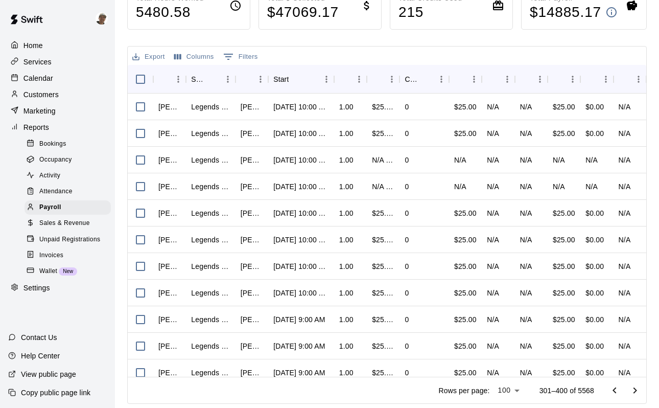
click at [615, 391] on icon "Go to previous page" at bounding box center [615, 390] width 4 height 6
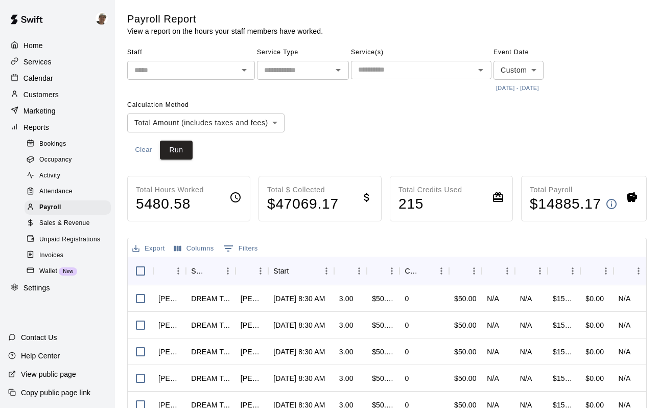
click at [81, 223] on span "Sales & Revenue" at bounding box center [64, 223] width 51 height 10
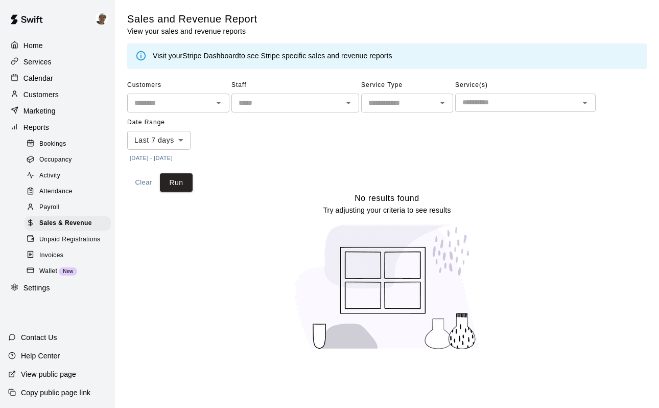
click at [175, 159] on button "[DATE] - [DATE]" at bounding box center [151, 158] width 48 height 14
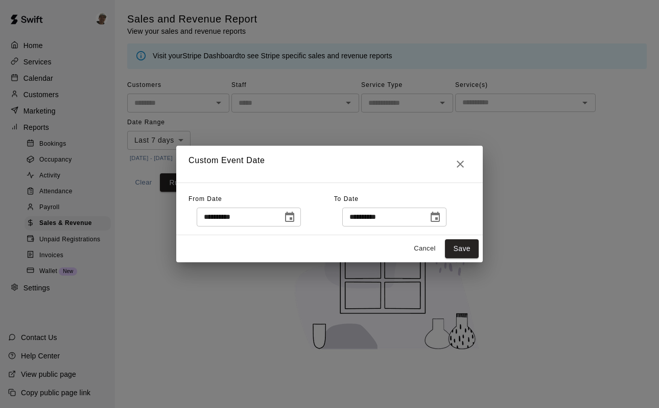
click at [295, 217] on icon "Choose date, selected date is Oct 7, 2025" at bounding box center [290, 217] width 12 height 12
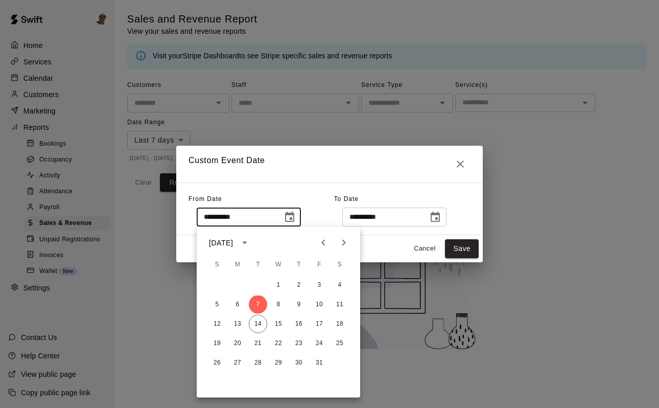
click at [251, 238] on icon "calendar view is open, switch to year view" at bounding box center [245, 243] width 12 height 12
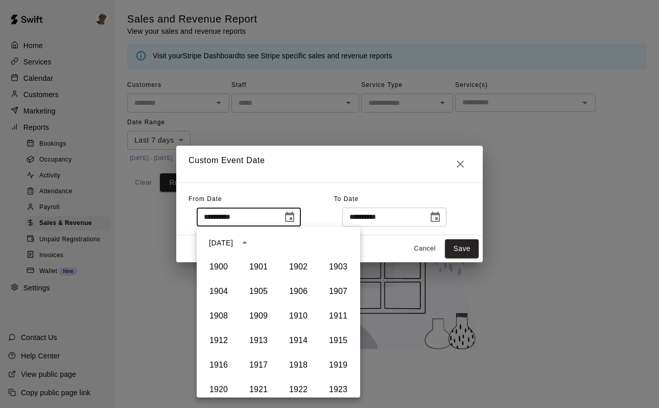
scroll to position [701, 0]
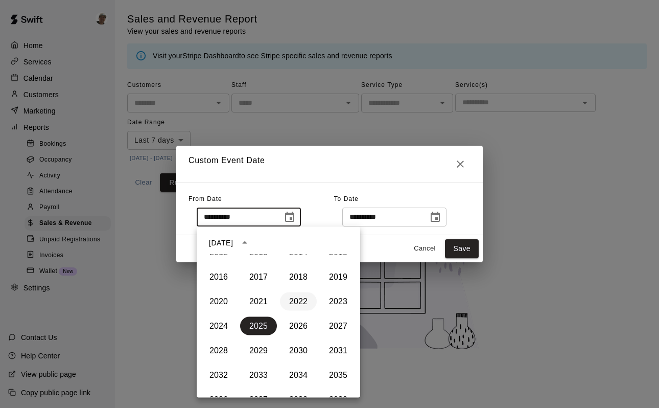
click at [296, 306] on button "2022" at bounding box center [298, 301] width 37 height 18
type input "**********"
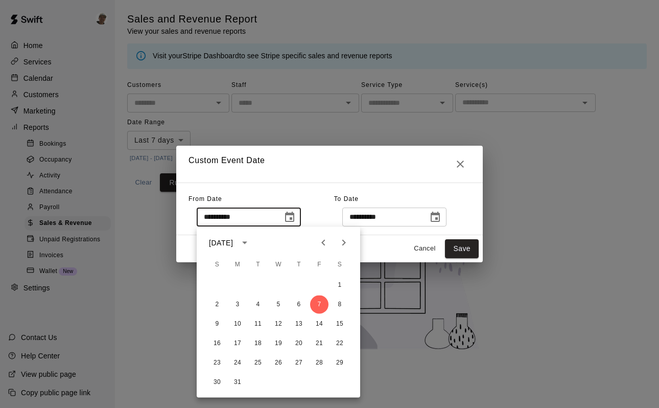
click at [321, 170] on h2 "Custom Event Date" at bounding box center [329, 164] width 307 height 37
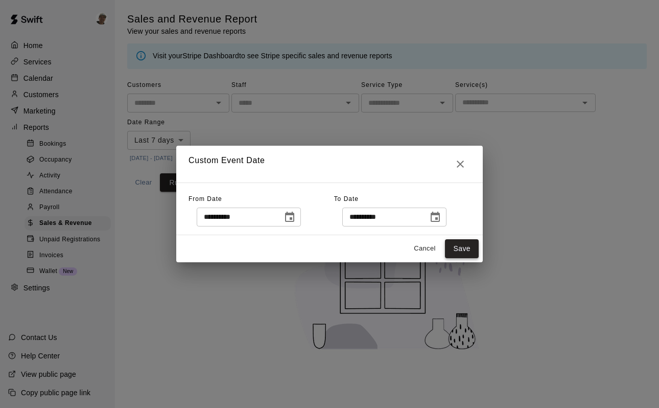
click at [460, 251] on button "Save" at bounding box center [462, 248] width 34 height 19
type input "******"
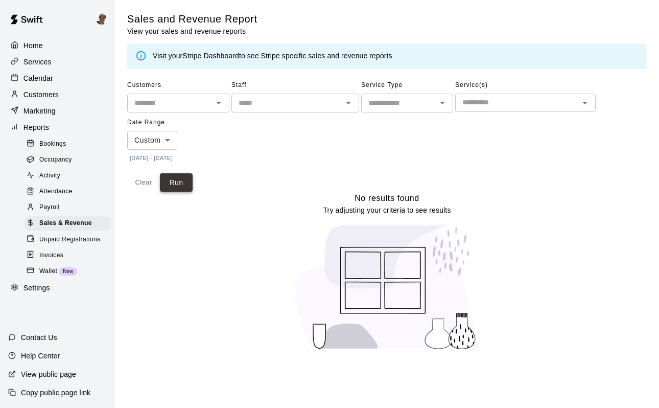
click at [177, 181] on button "Run" at bounding box center [176, 182] width 33 height 19
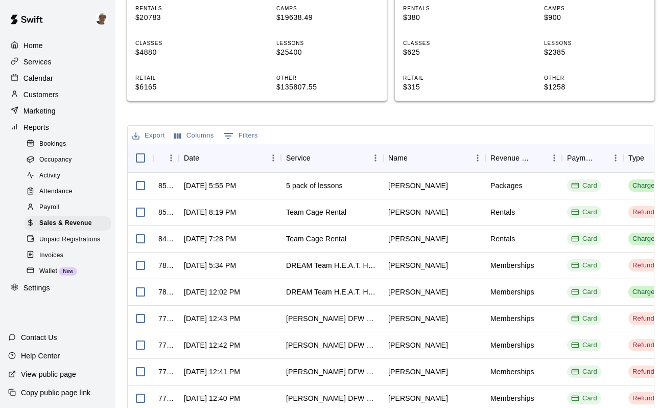
scroll to position [298, 0]
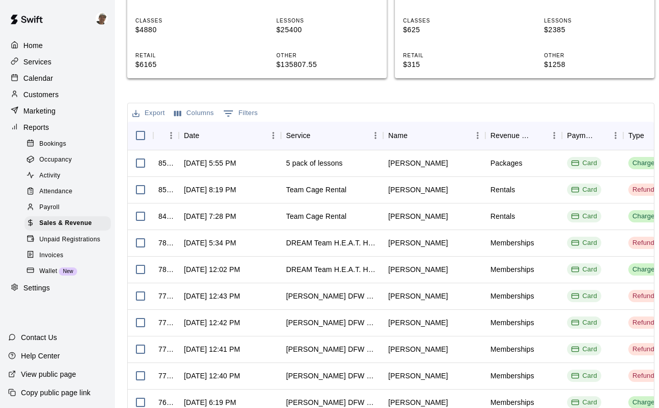
click at [161, 121] on button "Export" at bounding box center [149, 113] width 38 height 16
click at [174, 173] on li "Download as CSV" at bounding box center [169, 171] width 79 height 17
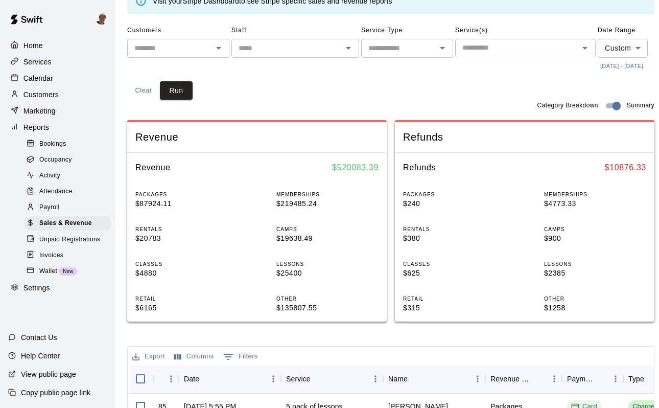
scroll to position [0, 0]
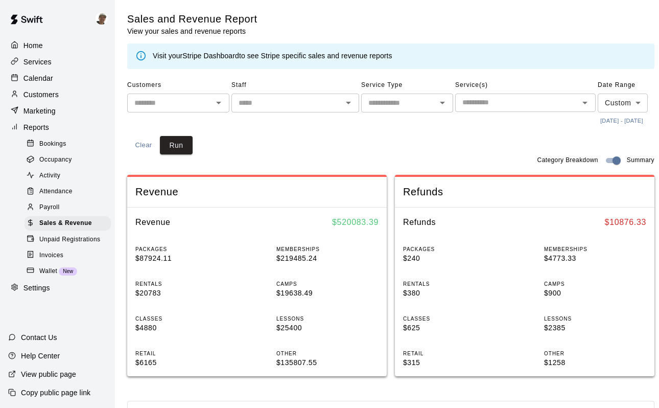
click at [81, 239] on span "Unpaid Registrations" at bounding box center [69, 240] width 61 height 10
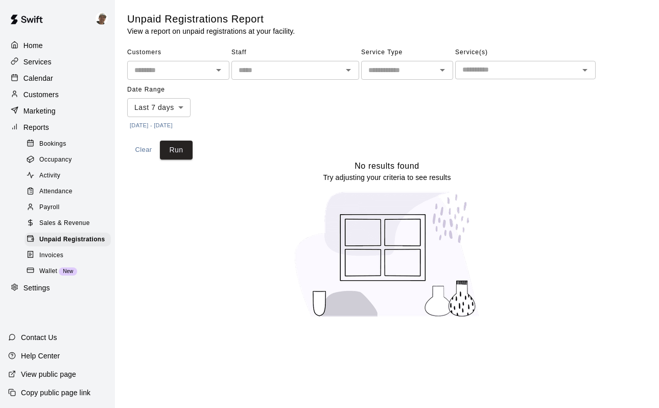
click at [175, 125] on button "[DATE] - [DATE]" at bounding box center [151, 126] width 48 height 14
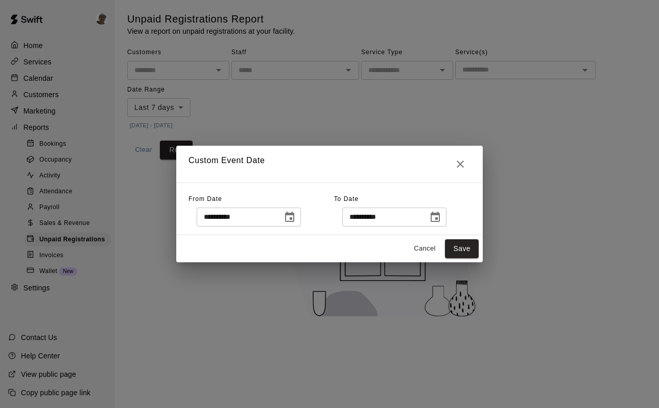
click at [289, 218] on icon "Choose date, selected date is Oct 7, 2025" at bounding box center [290, 217] width 12 height 12
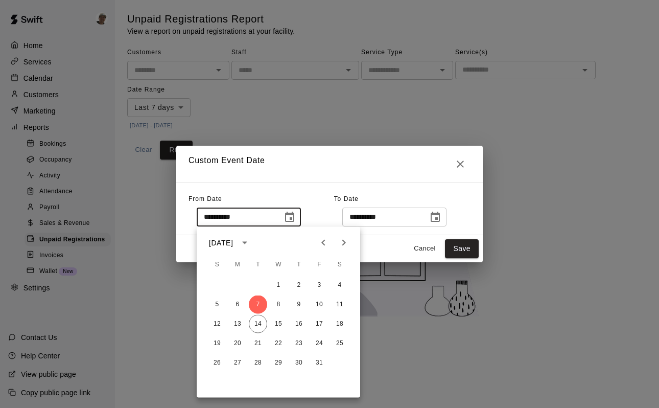
click at [251, 239] on icon "calendar view is open, switch to year view" at bounding box center [245, 243] width 12 height 12
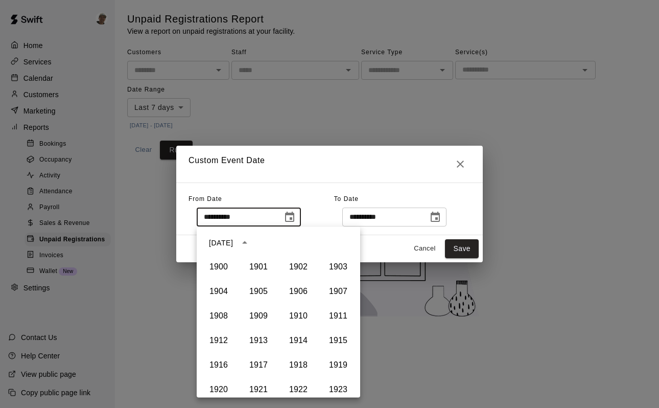
scroll to position [701, 0]
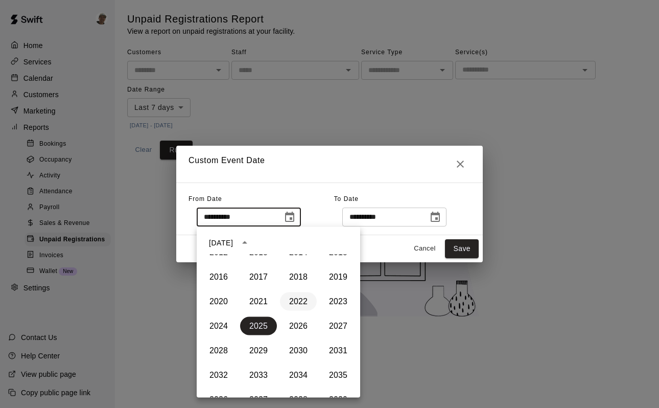
click at [304, 301] on button "2022" at bounding box center [298, 301] width 37 height 18
type input "**********"
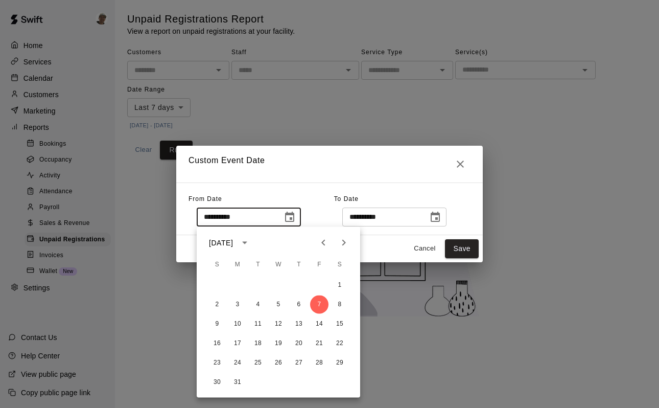
click at [311, 185] on div "**********" at bounding box center [329, 208] width 307 height 53
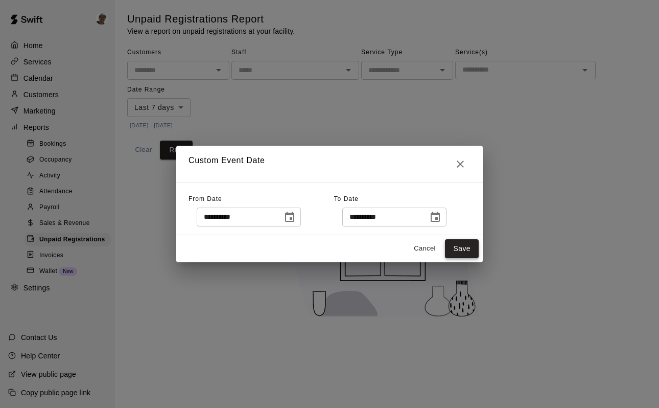
click at [465, 249] on button "Save" at bounding box center [462, 248] width 34 height 19
type input "******"
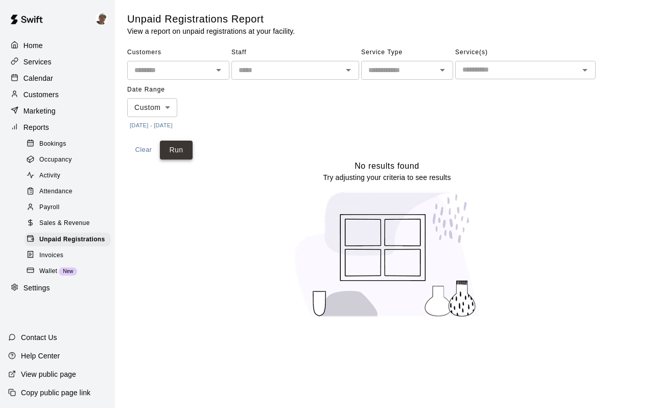
click at [183, 152] on button "Run" at bounding box center [176, 150] width 33 height 19
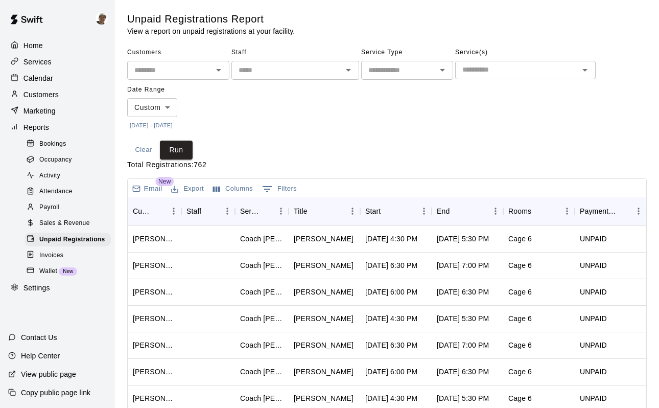
click at [193, 188] on button "Export" at bounding box center [188, 189] width 38 height 16
click at [200, 206] on li "Download as CSV" at bounding box center [208, 209] width 79 height 17
click at [243, 83] on div "Customers ​ Staff ​ Service Type ​ Service(s) ​ Date Range Custom ****** ​ [DAT…" at bounding box center [387, 88] width 520 height 88
click at [244, 118] on div "Customers ​ Staff ​ Service Type ​ Service(s) ​ Date Range Custom ****** ​ [DAT…" at bounding box center [387, 88] width 520 height 88
click at [80, 252] on div "Invoices" at bounding box center [68, 255] width 86 height 14
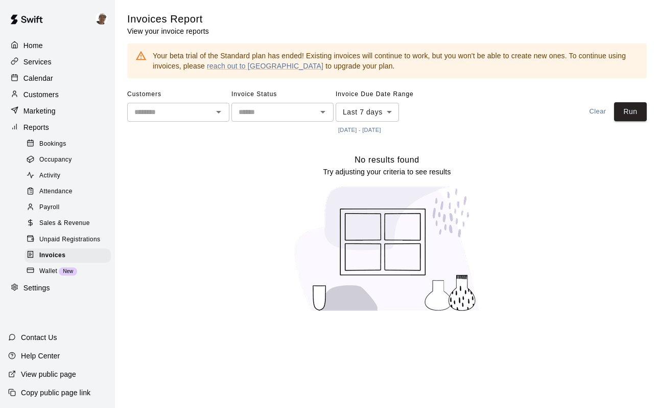
click at [372, 128] on button "[DATE] - [DATE]" at bounding box center [360, 130] width 48 height 14
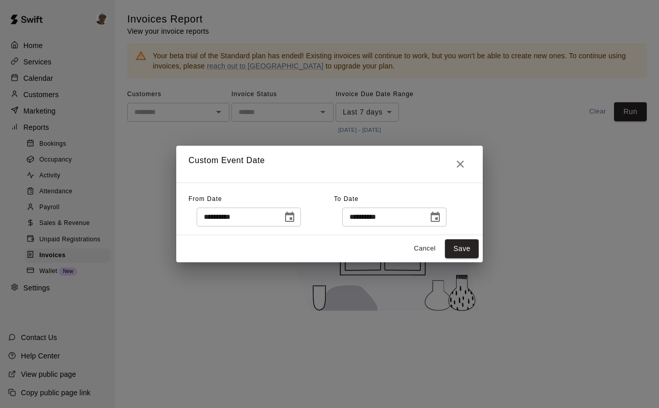
click at [289, 215] on icon "Choose date, selected date is Oct 7, 2025" at bounding box center [289, 217] width 9 height 10
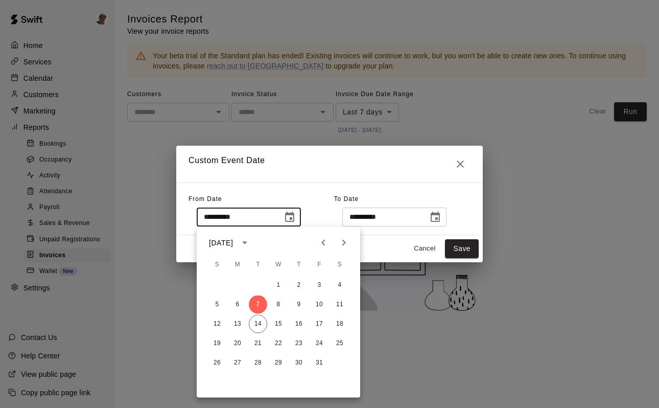
click at [251, 240] on icon "calendar view is open, switch to year view" at bounding box center [245, 243] width 12 height 12
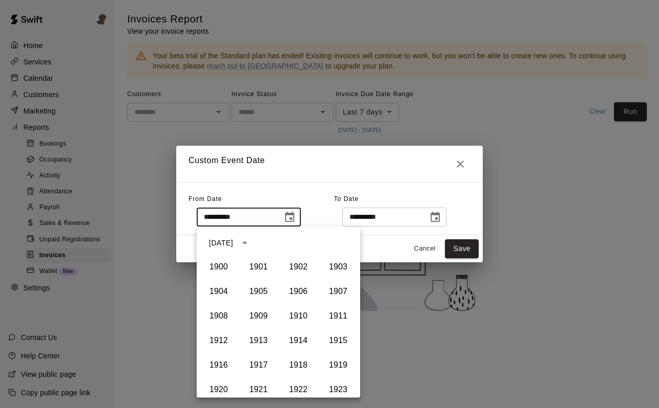
scroll to position [701, 0]
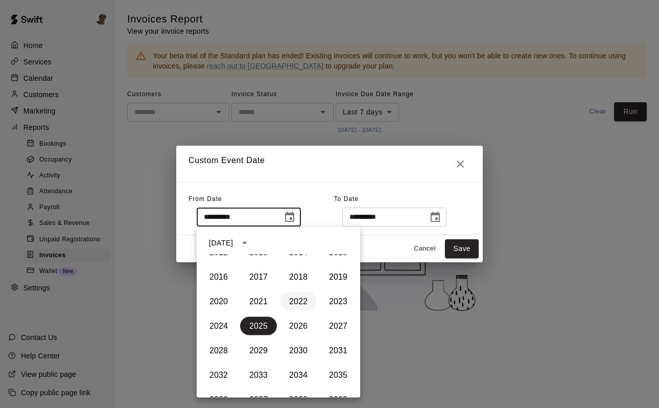
click at [302, 293] on button "2022" at bounding box center [298, 301] width 37 height 18
type input "**********"
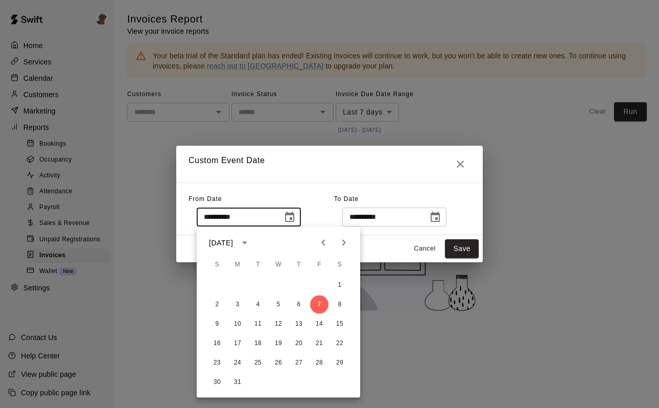
click at [304, 160] on h2 "Custom Event Date" at bounding box center [329, 164] width 307 height 37
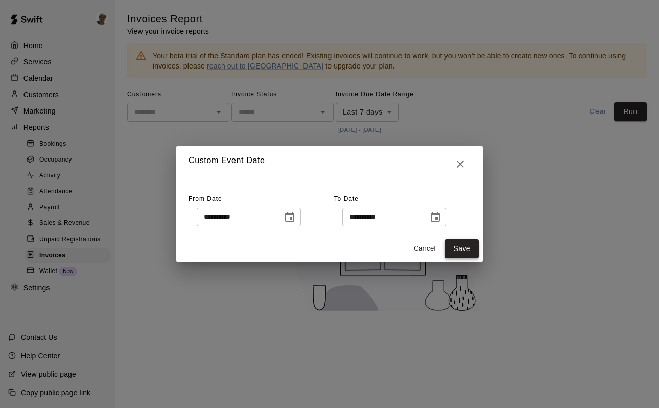
click at [461, 249] on button "Save" at bounding box center [462, 248] width 34 height 19
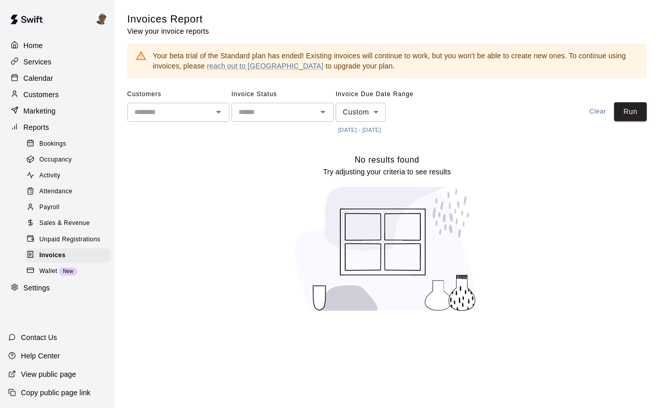
click at [608, 111] on button "Clear" at bounding box center [598, 111] width 33 height 19
type input "****"
click at [365, 130] on button "[DATE] - [DATE]" at bounding box center [360, 130] width 48 height 14
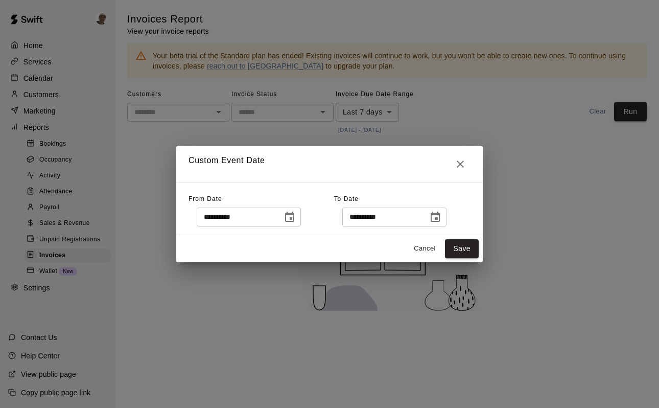
click at [289, 216] on icon "Choose date, selected date is Oct 7, 2025" at bounding box center [289, 217] width 9 height 10
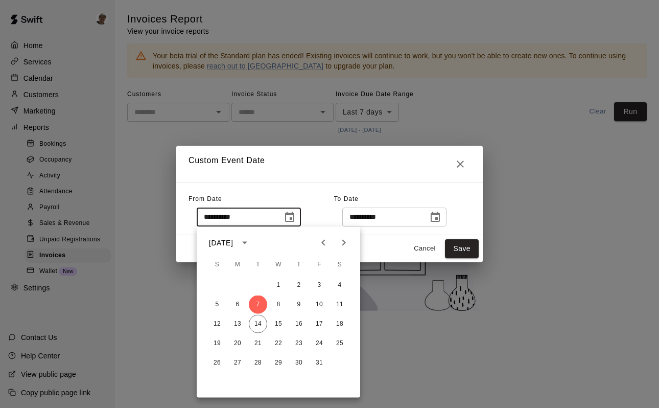
click at [251, 243] on icon "calendar view is open, switch to year view" at bounding box center [245, 243] width 12 height 12
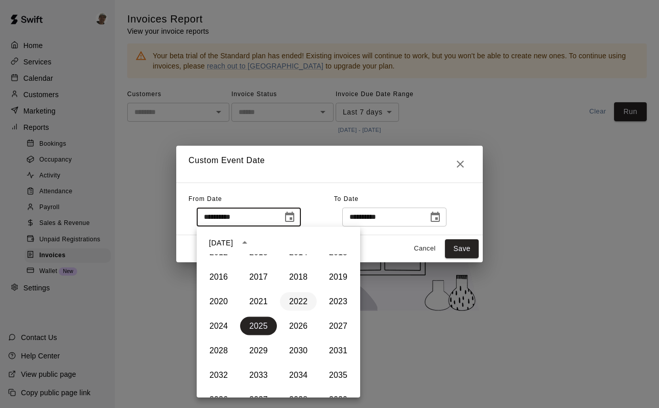
click at [306, 298] on button "2022" at bounding box center [298, 301] width 37 height 18
type input "**********"
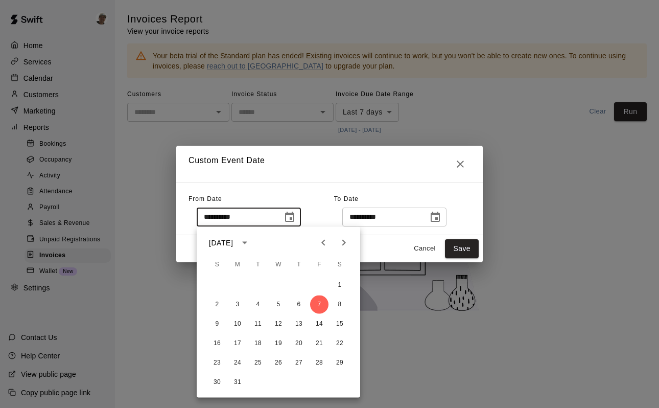
click at [317, 188] on div "**********" at bounding box center [329, 208] width 307 height 53
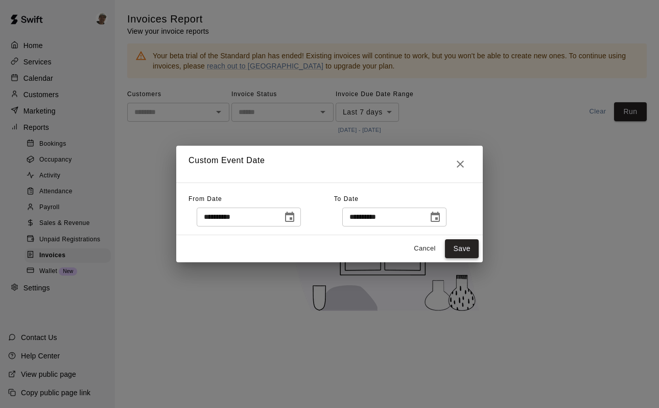
click at [468, 249] on button "Save" at bounding box center [462, 248] width 34 height 19
type input "******"
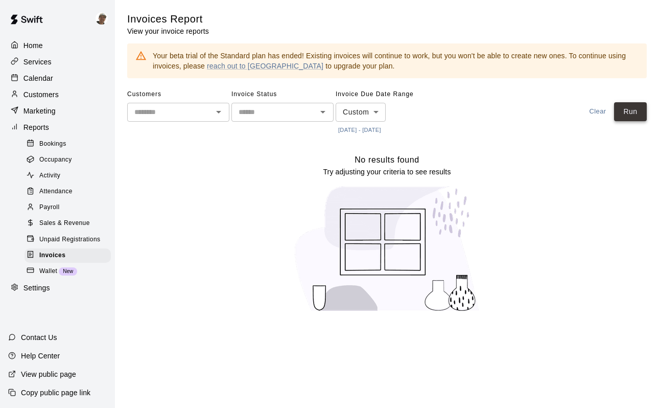
click at [635, 115] on button "Run" at bounding box center [630, 111] width 33 height 19
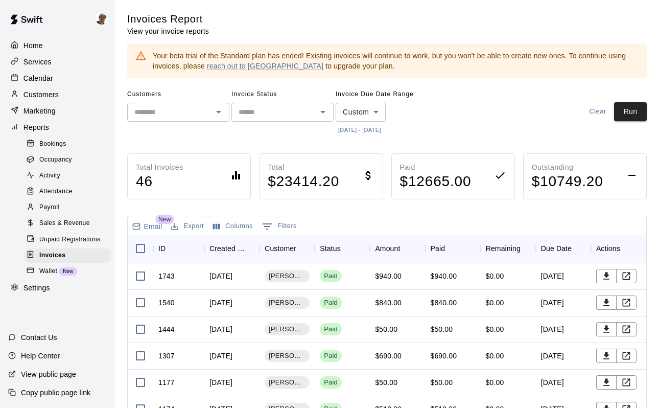
click at [188, 225] on button "Export" at bounding box center [188, 226] width 38 height 16
click at [195, 246] on li "Download as CSV" at bounding box center [208, 246] width 79 height 17
click at [381, 21] on div "Invoices Report View your invoice reports" at bounding box center [387, 24] width 520 height 24
click at [318, 18] on div "Invoices Report View your invoice reports" at bounding box center [387, 24] width 520 height 24
click at [83, 267] on div "Wallet New" at bounding box center [68, 271] width 86 height 14
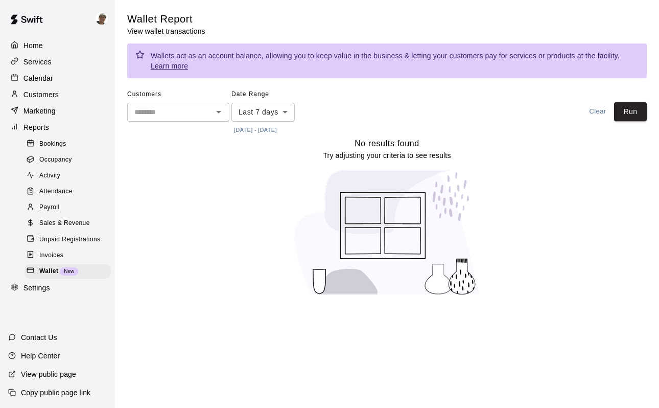
click at [275, 128] on button "[DATE] - [DATE]" at bounding box center [255, 130] width 48 height 14
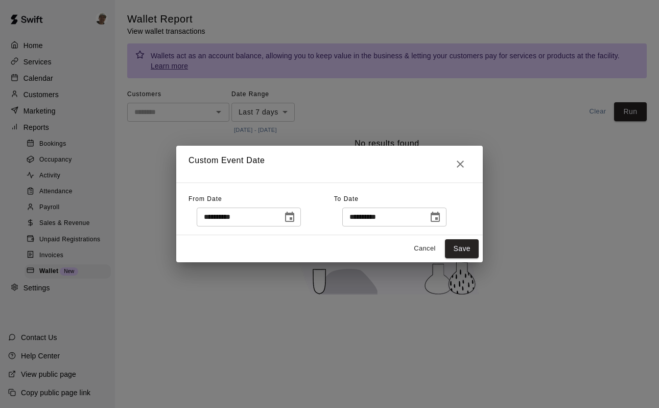
click at [294, 216] on icon "Choose date, selected date is Oct 7, 2025" at bounding box center [290, 217] width 12 height 12
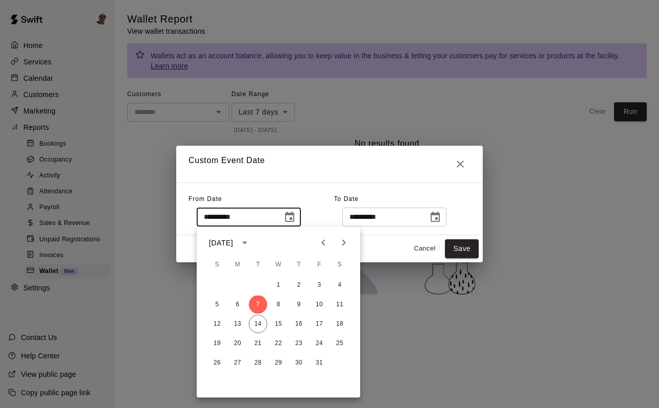
click at [247, 242] on icon "calendar view is open, switch to year view" at bounding box center [244, 243] width 5 height 3
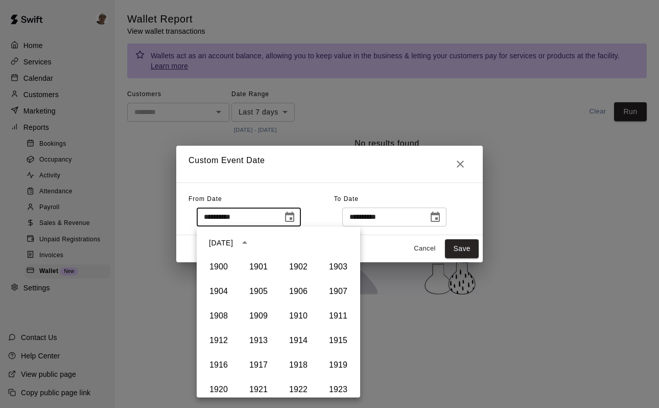
scroll to position [701, 0]
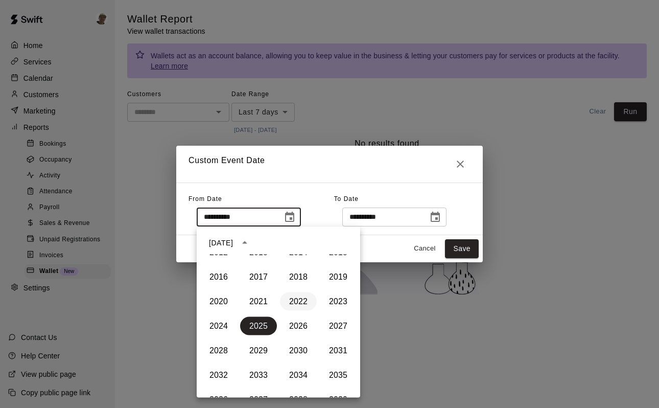
click at [300, 298] on button "2022" at bounding box center [298, 301] width 37 height 18
type input "**********"
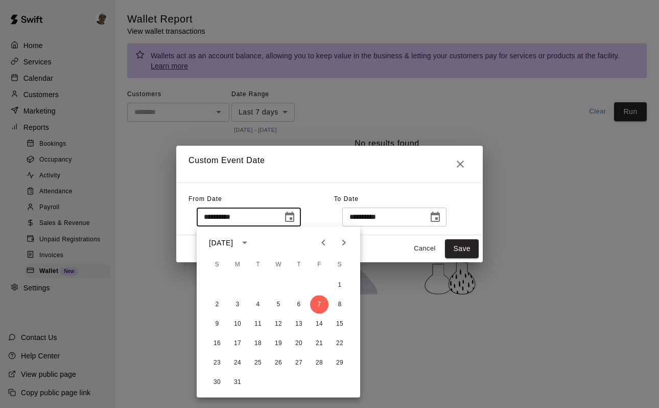
click at [323, 172] on h2 "Custom Event Date" at bounding box center [329, 164] width 307 height 37
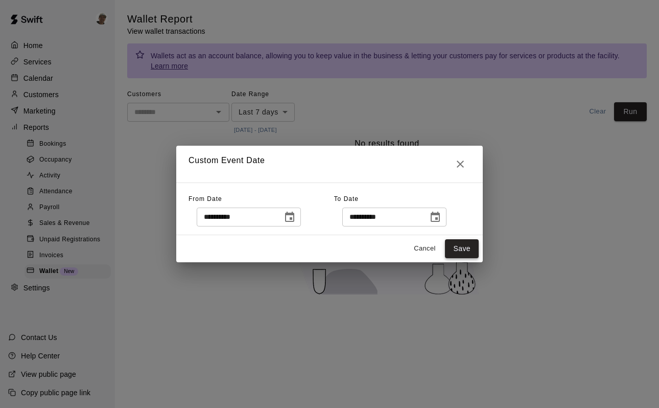
click at [461, 246] on button "Save" at bounding box center [462, 248] width 34 height 19
type input "******"
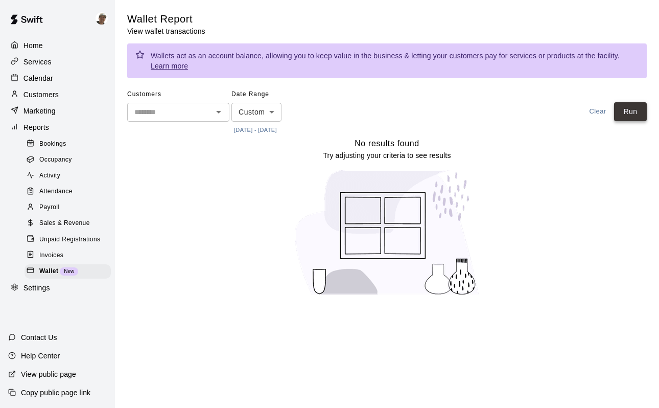
click at [630, 110] on button "Run" at bounding box center [630, 111] width 33 height 19
click at [207, 113] on input "text" at bounding box center [169, 112] width 79 height 13
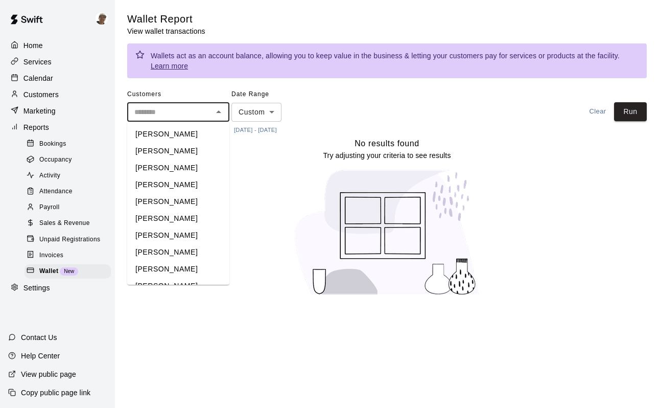
click at [207, 113] on input "text" at bounding box center [169, 112] width 79 height 13
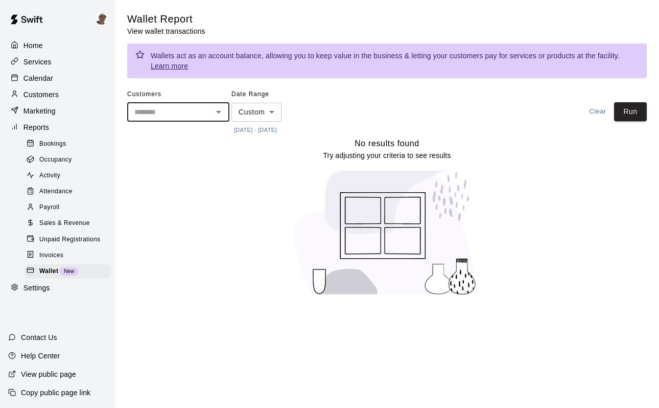
click at [370, 83] on div "Wallet Report View wallet transactions Wallets act as an account balance, allow…" at bounding box center [387, 158] width 520 height 292
click at [627, 109] on button "Run" at bounding box center [630, 111] width 33 height 19
click at [67, 286] on div "Settings" at bounding box center [57, 288] width 99 height 15
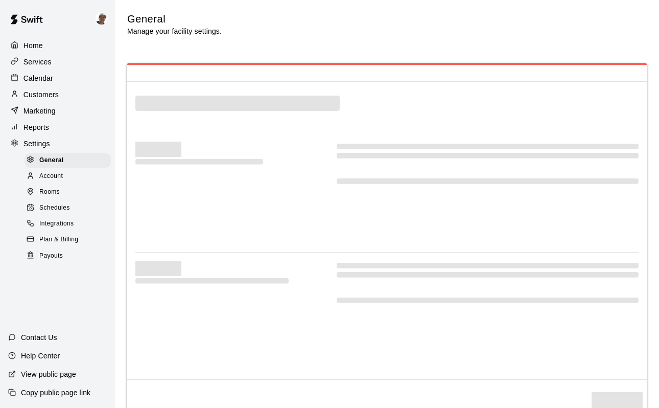
select select "**"
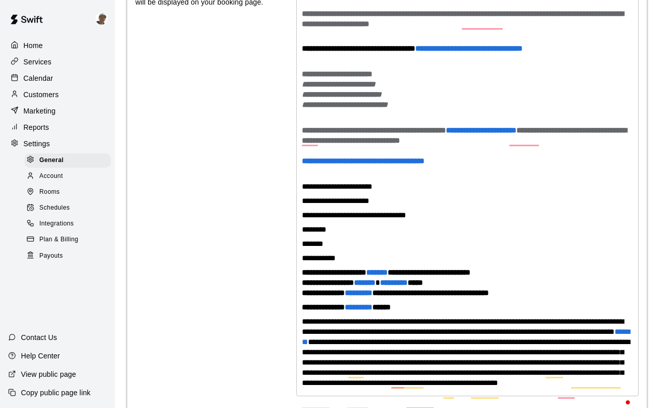
scroll to position [2531, 0]
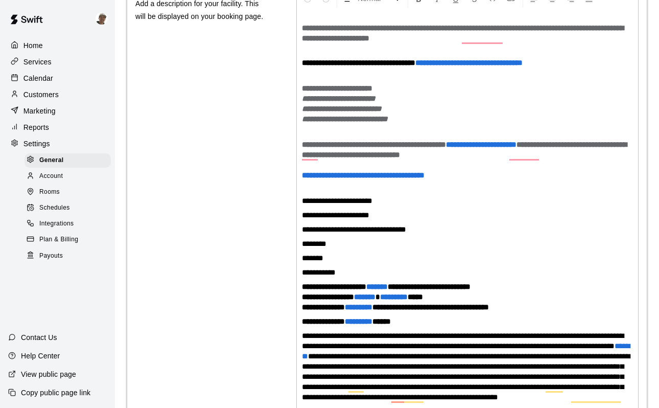
click at [77, 94] on div "Customers" at bounding box center [57, 94] width 99 height 15
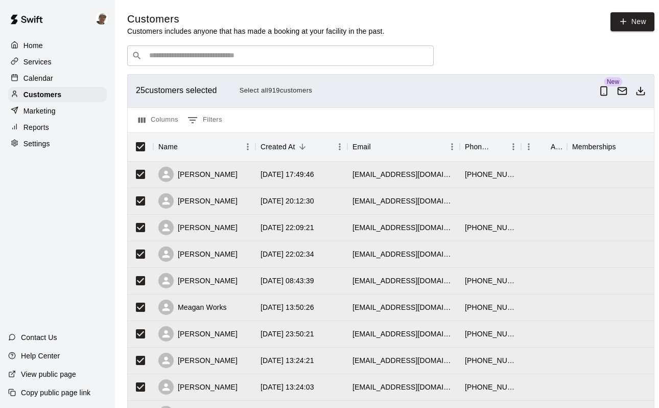
click at [276, 91] on button "Select all 919 customers" at bounding box center [276, 91] width 78 height 16
click at [638, 91] on icon "Download as csv" at bounding box center [641, 91] width 10 height 10
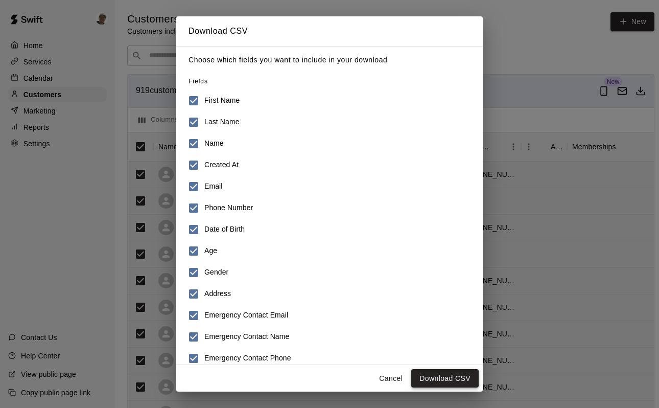
click at [450, 375] on button "Download CSV" at bounding box center [444, 378] width 67 height 19
click at [392, 378] on button "Cancel" at bounding box center [391, 378] width 33 height 19
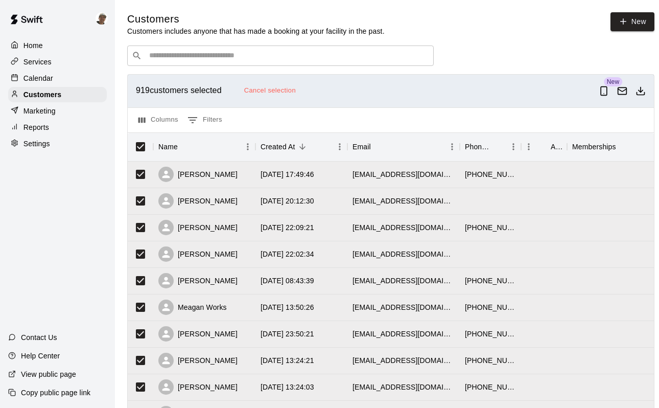
click at [67, 80] on div "Calendar" at bounding box center [57, 78] width 99 height 15
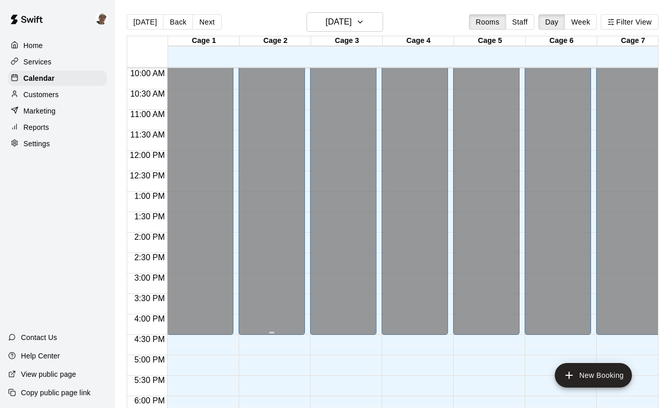
scroll to position [407, 0]
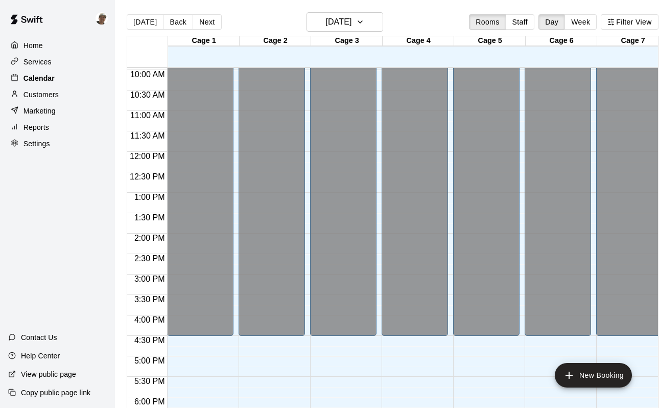
click at [74, 79] on div "Calendar" at bounding box center [57, 78] width 99 height 15
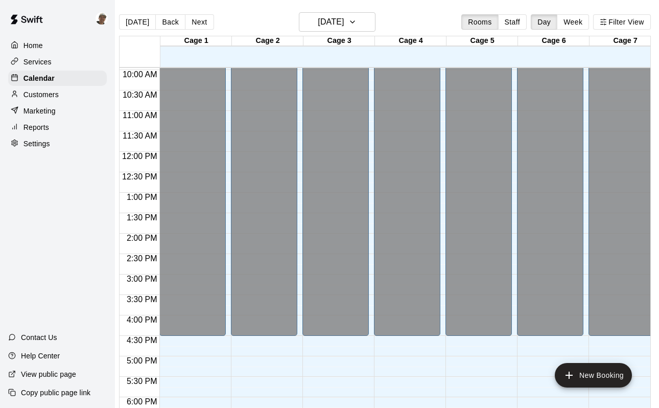
scroll to position [0, 11]
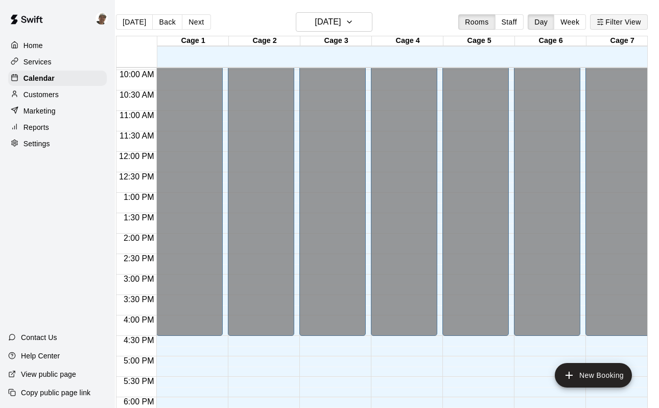
click at [630, 23] on button "Filter View" at bounding box center [618, 21] width 57 height 15
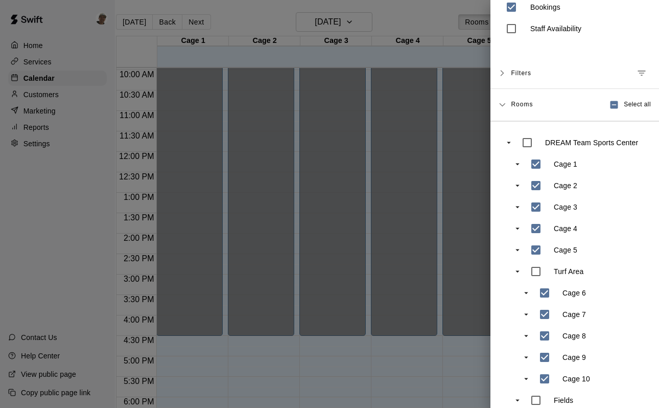
scroll to position [0, 0]
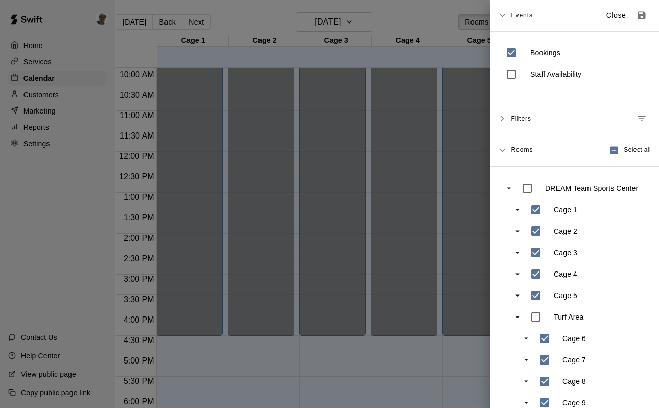
click at [592, 120] on div "Filters" at bounding box center [581, 118] width 140 height 18
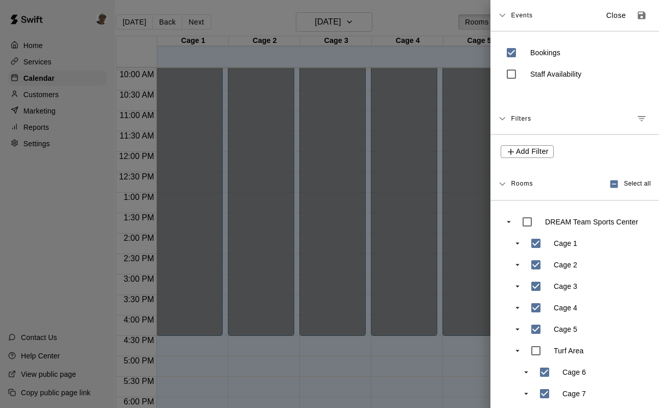
click at [592, 120] on div "Filters" at bounding box center [581, 118] width 140 height 18
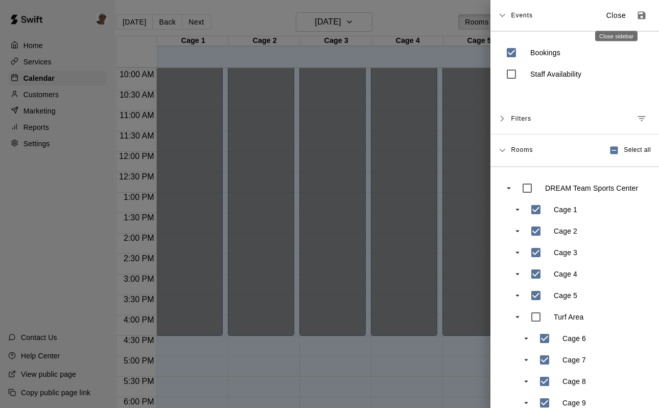
click at [618, 17] on p "Close" at bounding box center [617, 15] width 20 height 11
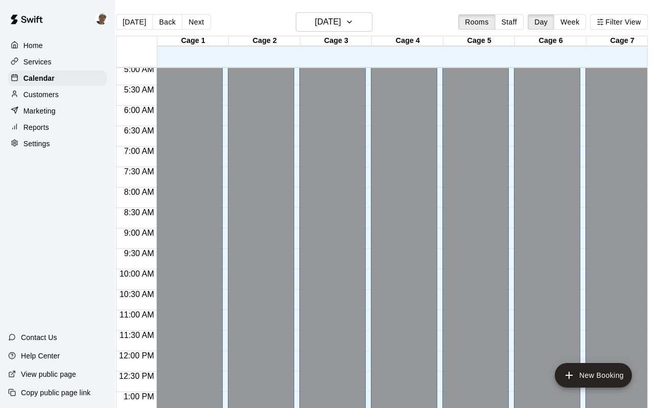
scroll to position [201, 0]
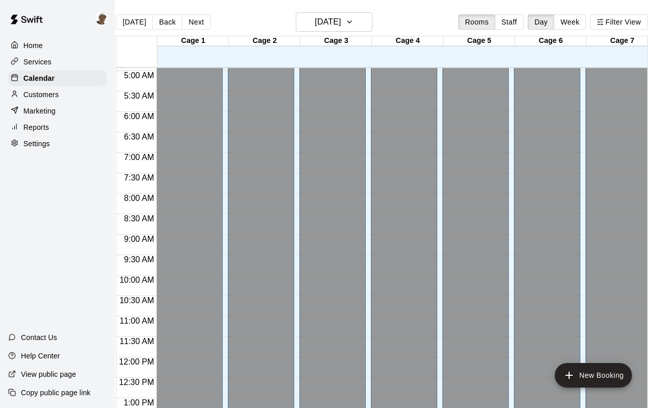
click at [70, 61] on div "Services" at bounding box center [57, 61] width 99 height 15
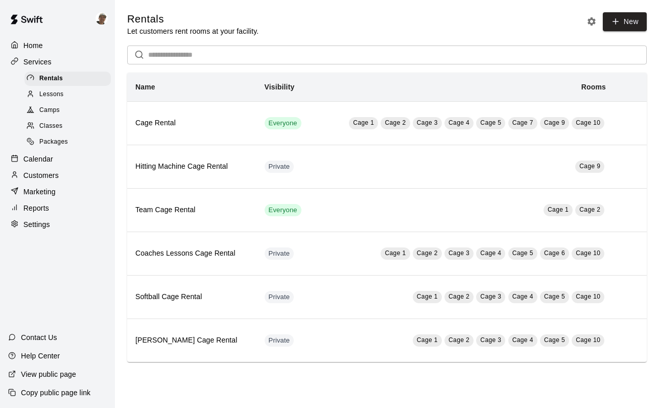
click at [74, 94] on div "Lessons" at bounding box center [68, 94] width 86 height 14
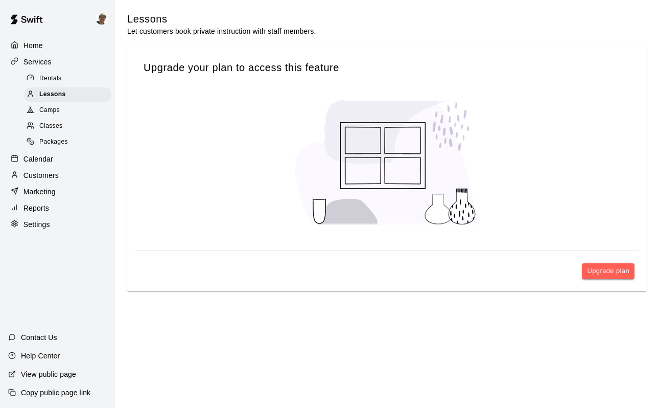
click at [72, 109] on div "Camps" at bounding box center [68, 110] width 86 height 14
click at [73, 123] on div "Classes" at bounding box center [68, 126] width 86 height 14
click at [78, 142] on div "Packages" at bounding box center [68, 142] width 86 height 14
click at [74, 156] on div "Calendar" at bounding box center [57, 158] width 99 height 15
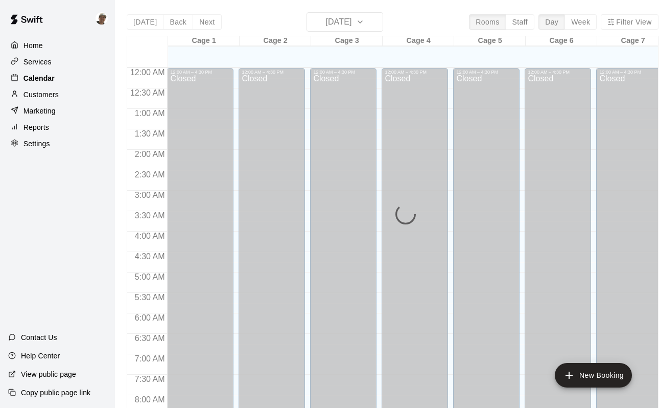
scroll to position [599, 0]
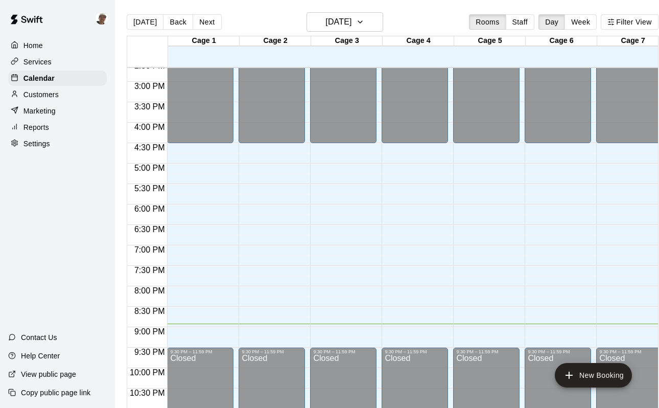
click at [66, 43] on div "Home" at bounding box center [57, 45] width 99 height 15
